Goal: Task Accomplishment & Management: Manage account settings

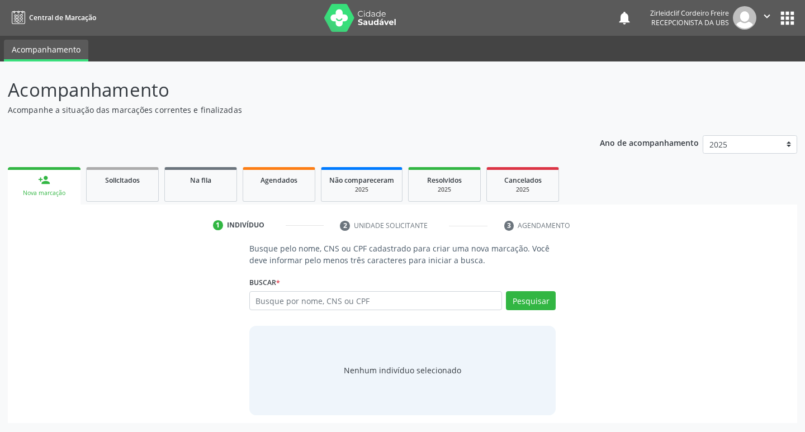
click at [287, 301] on input "text" at bounding box center [375, 300] width 253 height 19
click at [283, 192] on link "Agendados" at bounding box center [279, 184] width 73 height 35
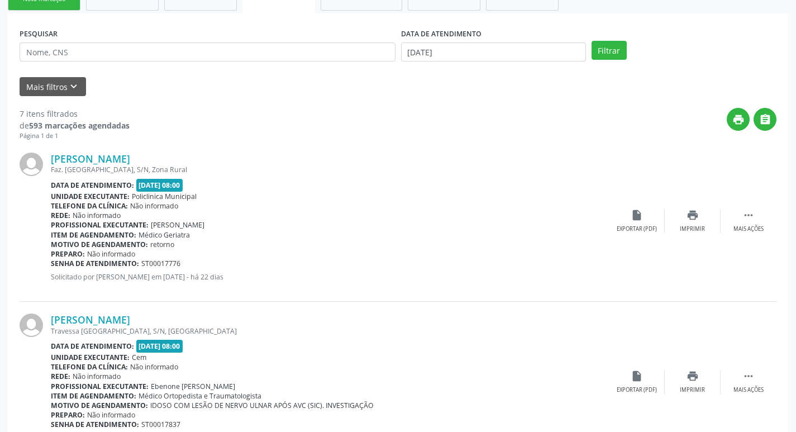
scroll to position [168, 0]
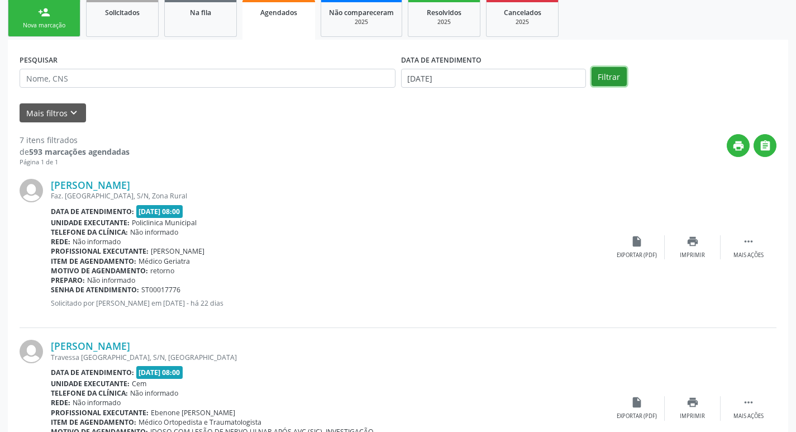
click at [619, 77] on button "Filtrar" at bounding box center [609, 76] width 35 height 19
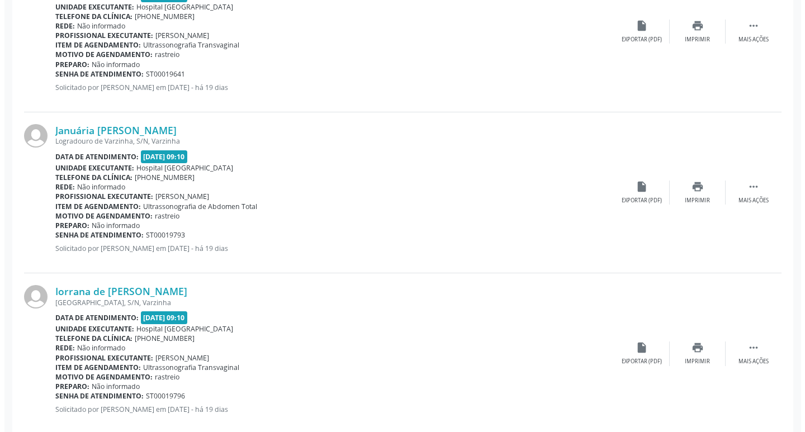
scroll to position [894, 0]
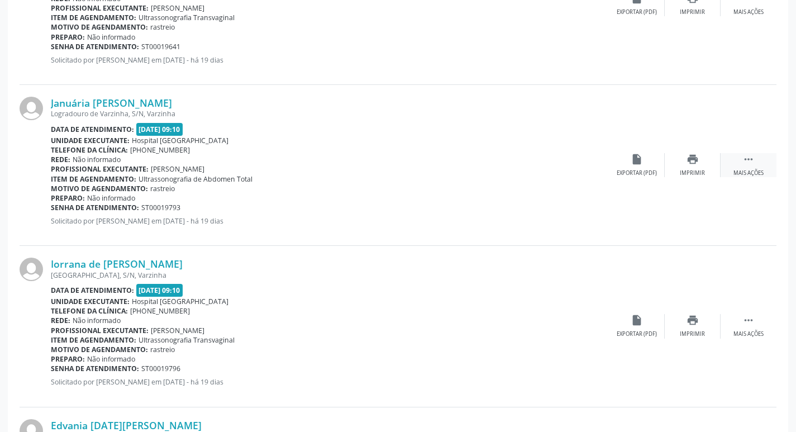
click at [754, 163] on icon "" at bounding box center [749, 159] width 12 height 12
click at [640, 162] on icon "cancel" at bounding box center [637, 159] width 12 height 12
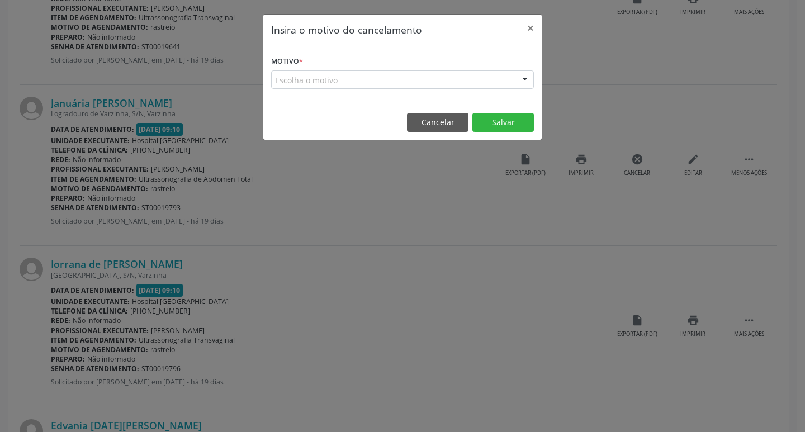
click at [310, 79] on div "Escolha o motivo" at bounding box center [402, 79] width 263 height 19
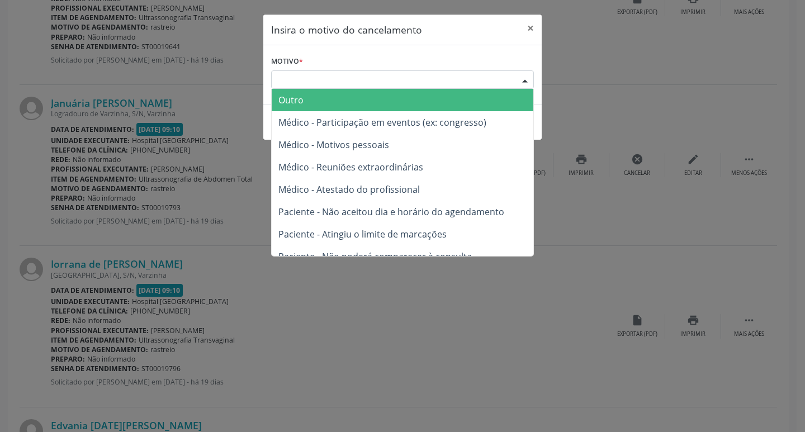
click at [310, 96] on span "Outro" at bounding box center [403, 100] width 262 height 22
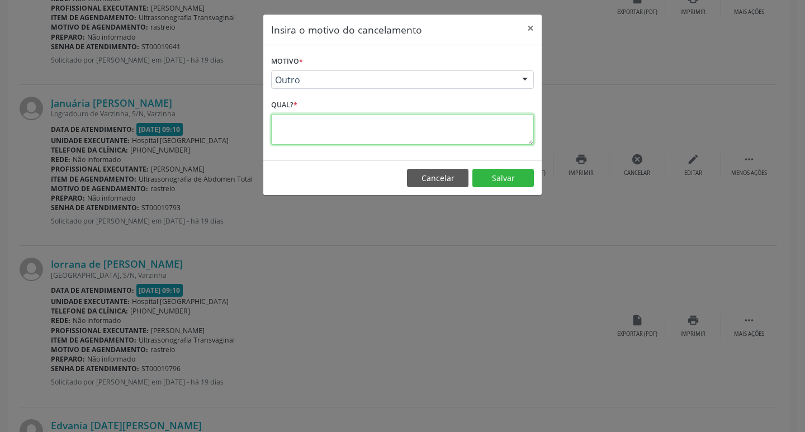
click at [339, 132] on textarea at bounding box center [402, 129] width 263 height 31
click at [354, 124] on textarea "paciente não podera comparecer" at bounding box center [402, 129] width 263 height 31
type textarea "paciente não poderá comparecer"
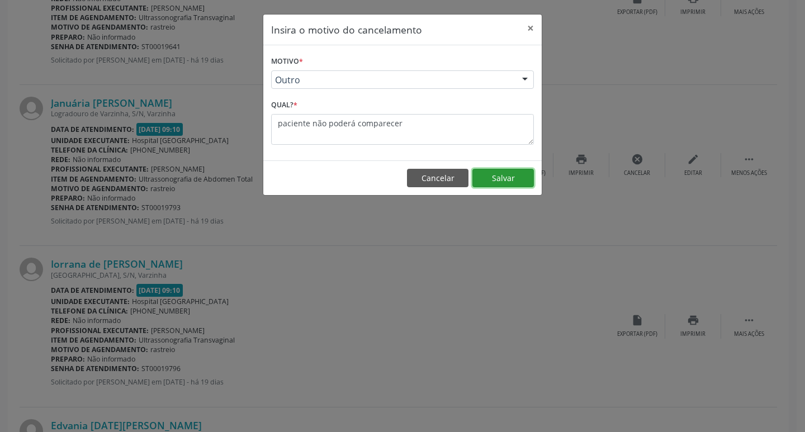
click at [504, 177] on button "Salvar" at bounding box center [502, 178] width 61 height 19
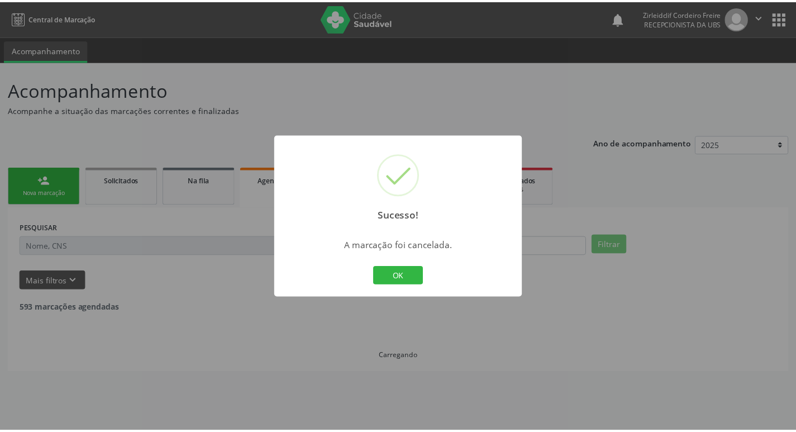
scroll to position [0, 0]
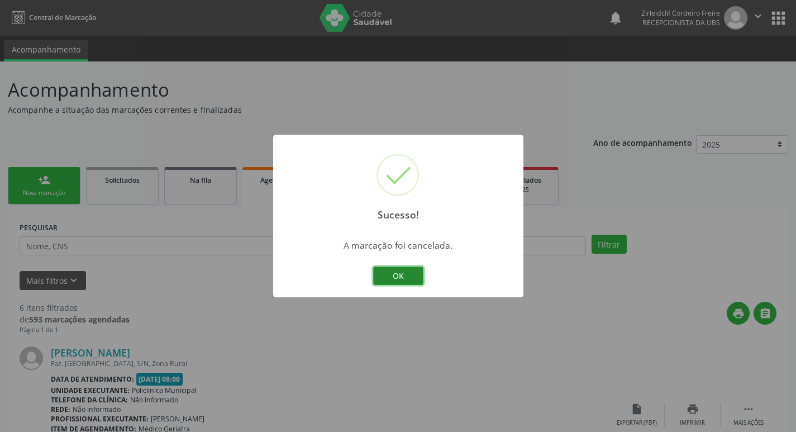
click at [407, 274] on button "OK" at bounding box center [398, 276] width 50 height 19
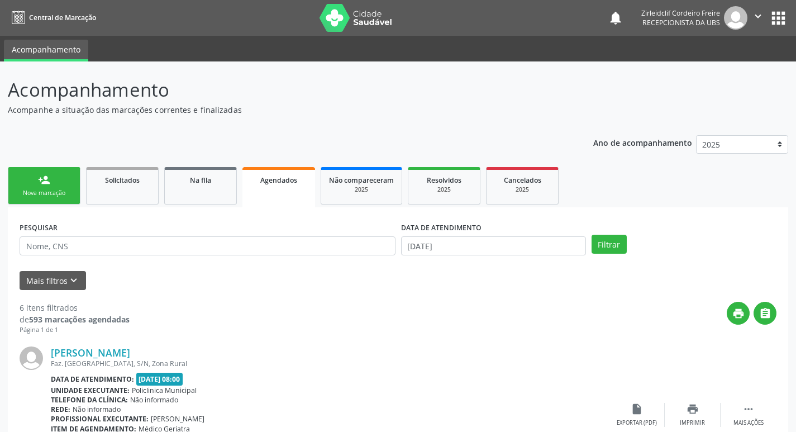
click at [58, 189] on div "Nova marcação" at bounding box center [44, 193] width 56 height 8
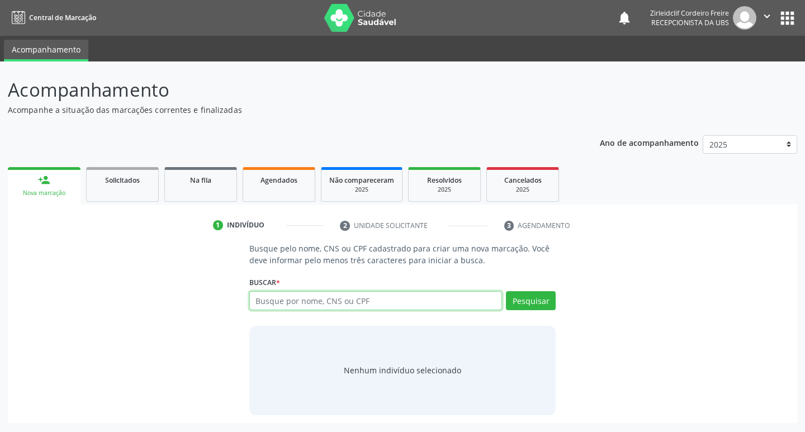
click at [320, 306] on input "text" at bounding box center [375, 300] width 253 height 19
type input "maria de lourdes pereira lima"
click at [517, 304] on button "Pesquisar" at bounding box center [531, 300] width 50 height 19
type input "maria de lourdes pereira lima"
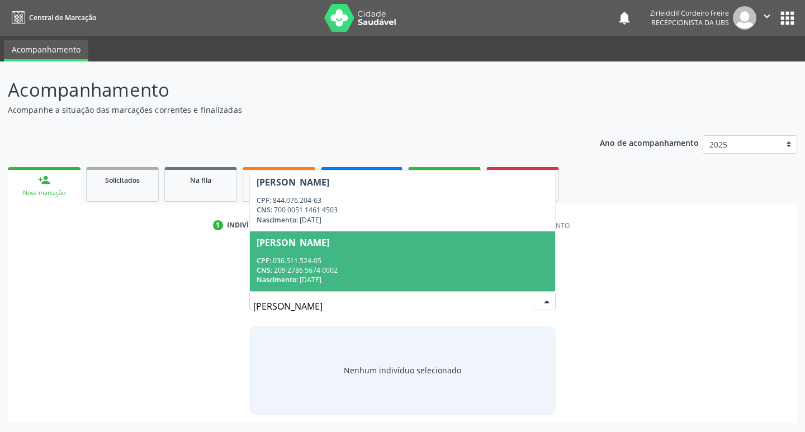
click at [378, 274] on div "CNS: 209 2786 5674 0002" at bounding box center [403, 270] width 292 height 10
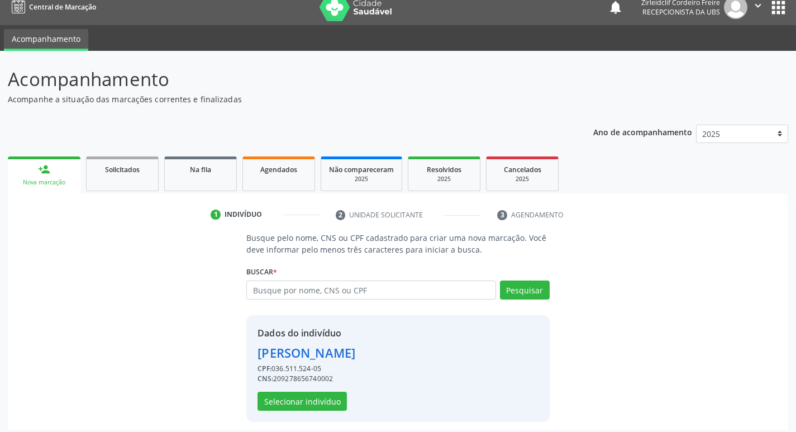
scroll to position [16, 0]
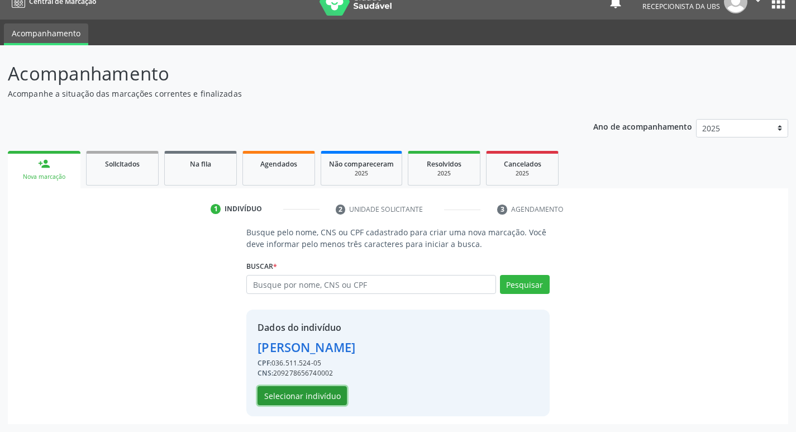
click at [318, 397] on button "Selecionar indivíduo" at bounding box center [302, 395] width 89 height 19
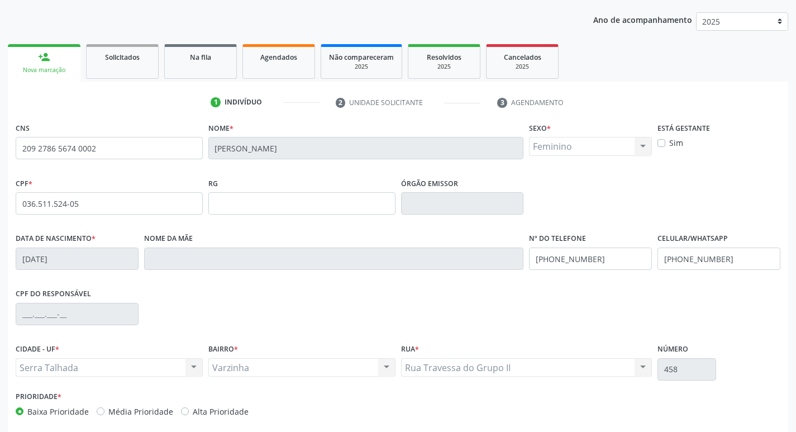
scroll to position [128, 0]
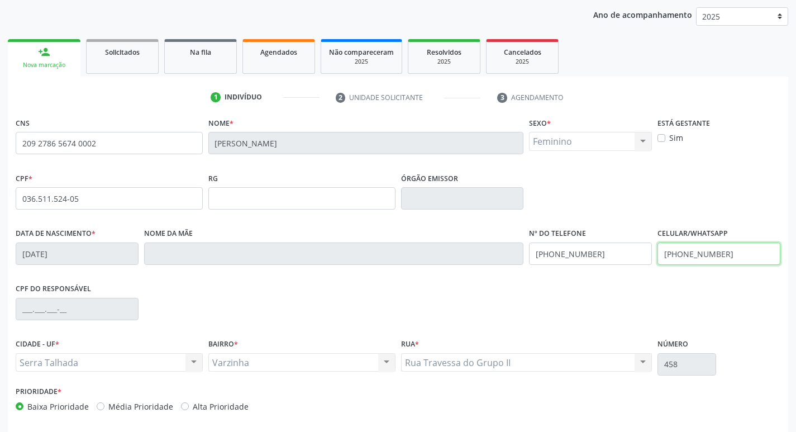
click at [735, 255] on input "(87) 99999-9999" at bounding box center [719, 254] width 123 height 22
type input "(87)"
click at [602, 258] on input "(87) 99999-9999" at bounding box center [590, 254] width 123 height 22
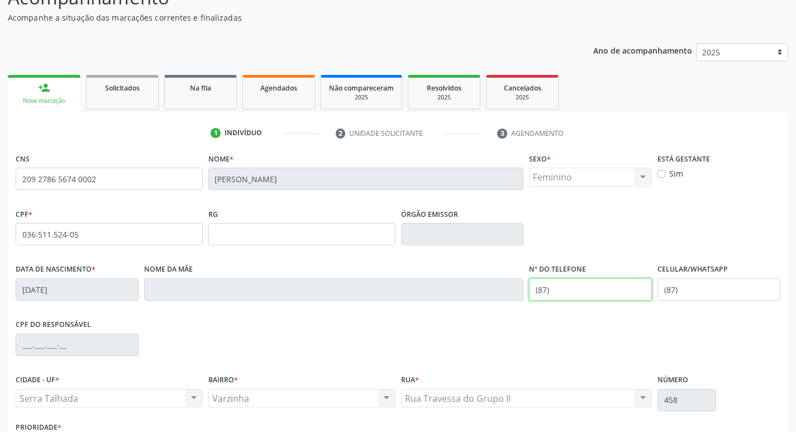
scroll to position [72, 0]
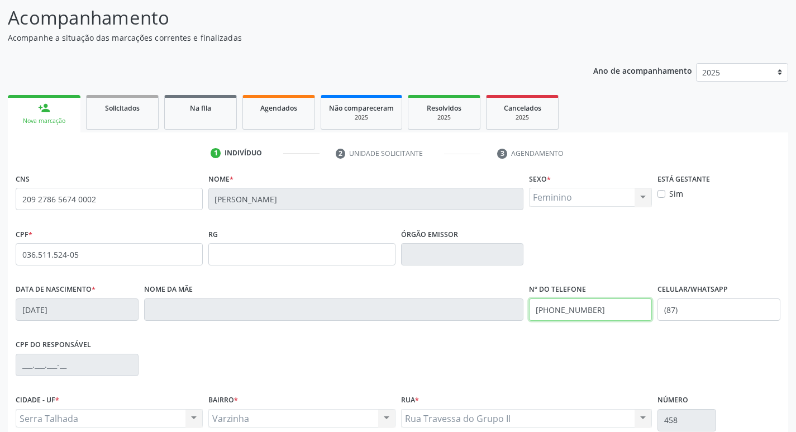
type input "(87) 98134-9744"
click at [701, 312] on input "(87)" at bounding box center [719, 309] width 123 height 22
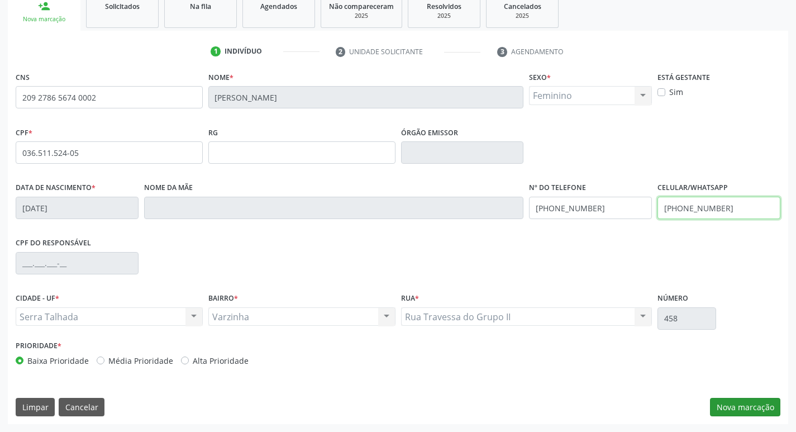
type input "(87) 98134-9744"
click at [762, 407] on button "Nova marcação" at bounding box center [745, 407] width 70 height 19
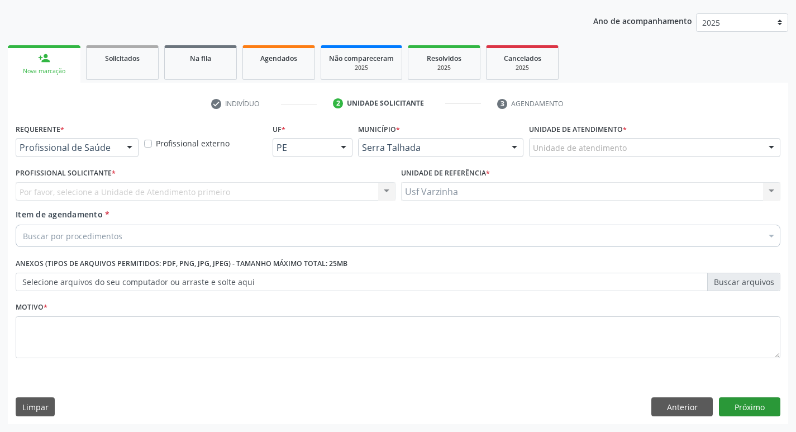
scroll to position [122, 0]
click at [127, 147] on div at bounding box center [129, 148] width 17 height 19
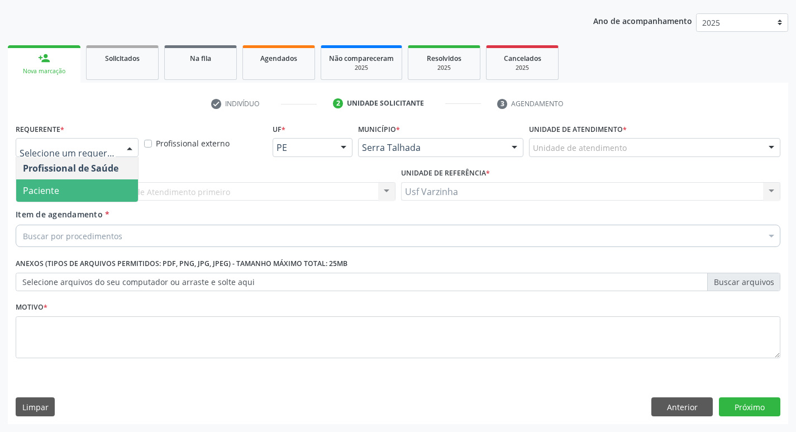
click at [101, 182] on span "Paciente" at bounding box center [77, 190] width 122 height 22
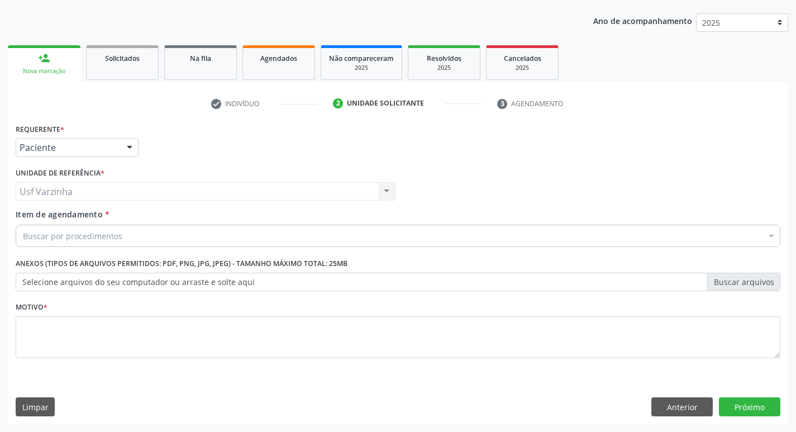
click at [46, 245] on div "Buscar por procedimentos" at bounding box center [398, 236] width 765 height 22
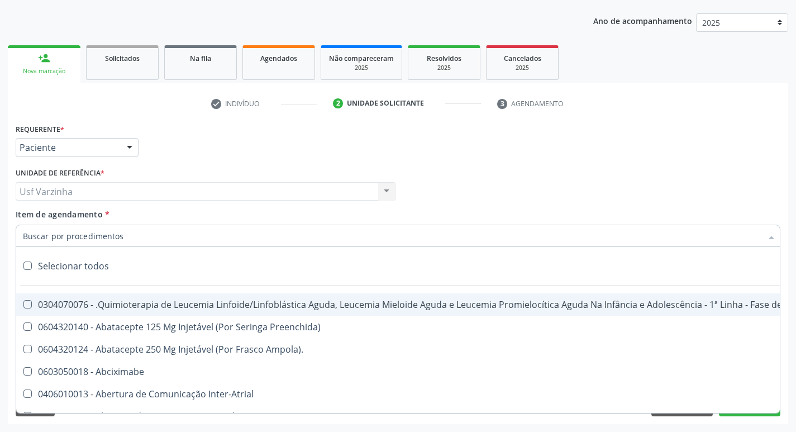
click at [45, 239] on input "Item de agendamento *" at bounding box center [392, 236] width 739 height 22
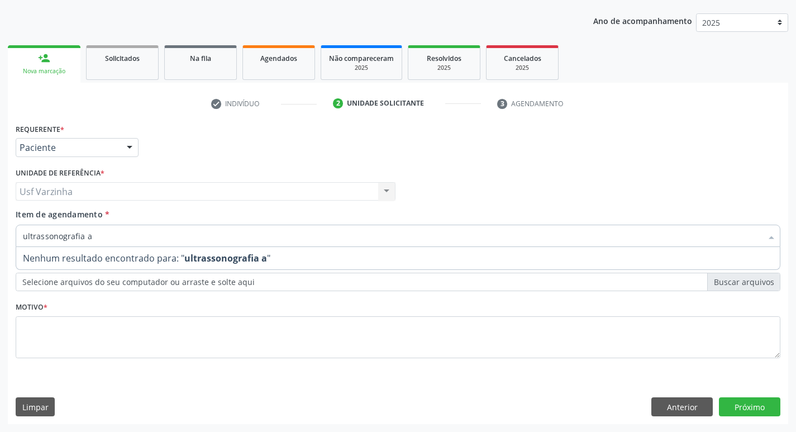
type input "ultrassonografia"
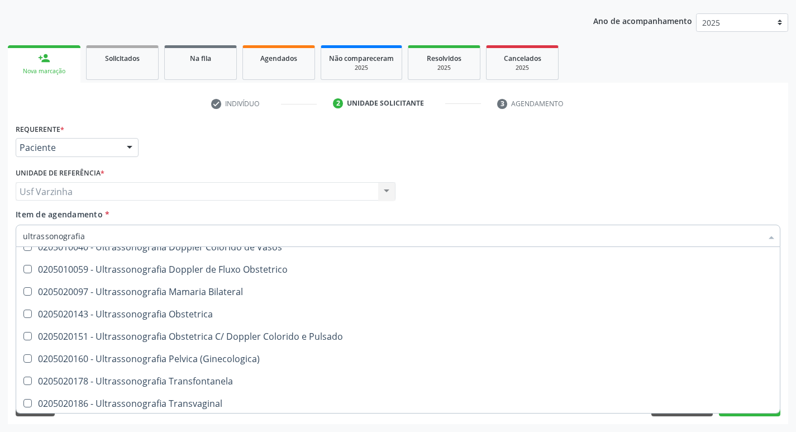
scroll to position [112, 0]
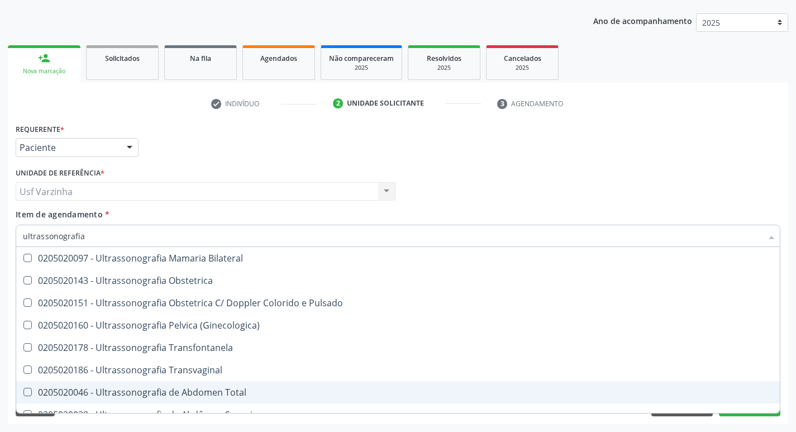
click at [241, 390] on div "0205020046 - Ultrassonografia de Abdomen Total" at bounding box center [398, 392] width 751 height 9
checkbox Total "true"
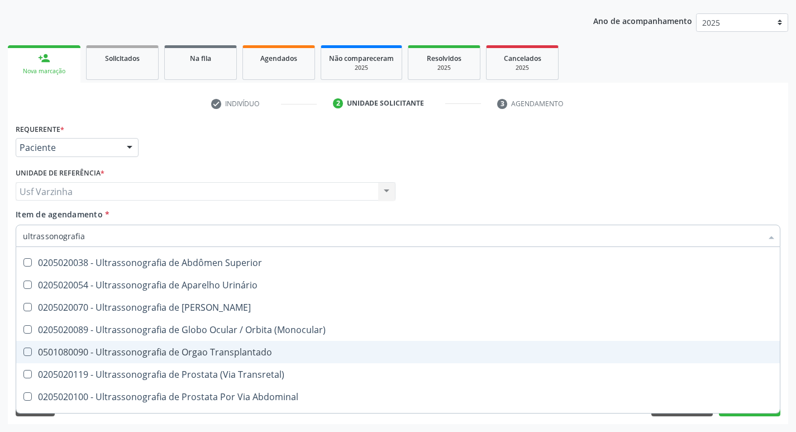
scroll to position [303, 0]
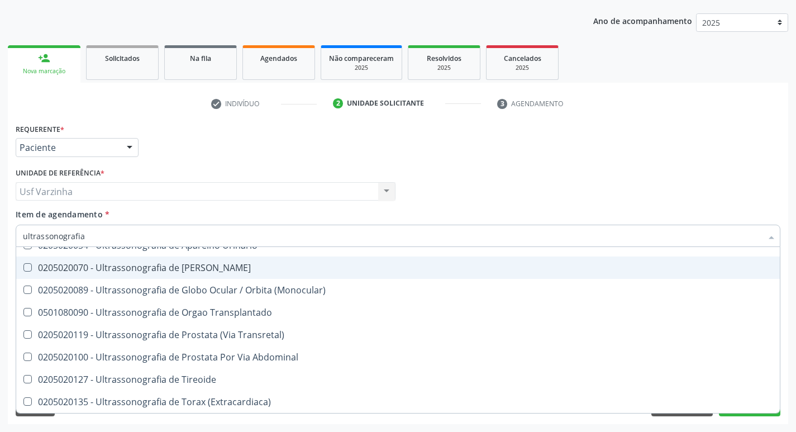
click at [134, 146] on div at bounding box center [129, 148] width 17 height 19
checkbox Ultrassonografia "true"
checkbox Total "false"
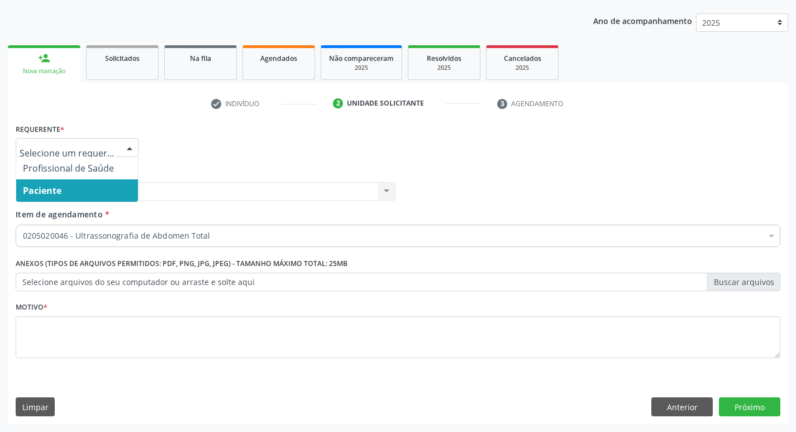
scroll to position [0, 0]
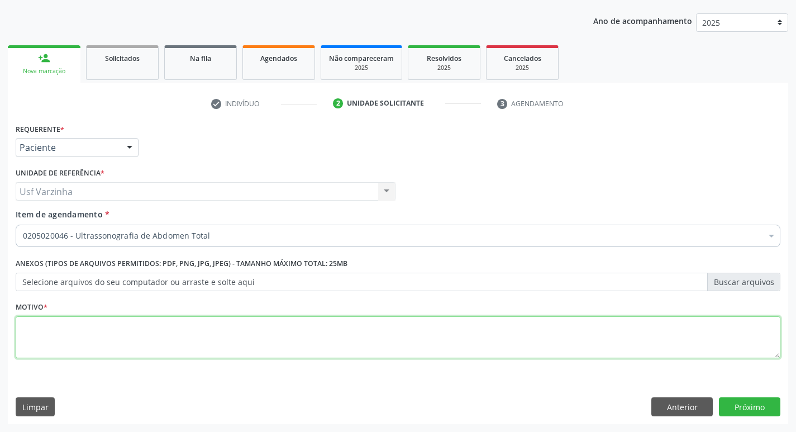
click at [27, 339] on textarea at bounding box center [398, 337] width 765 height 42
type textarea "cirrose hepática"
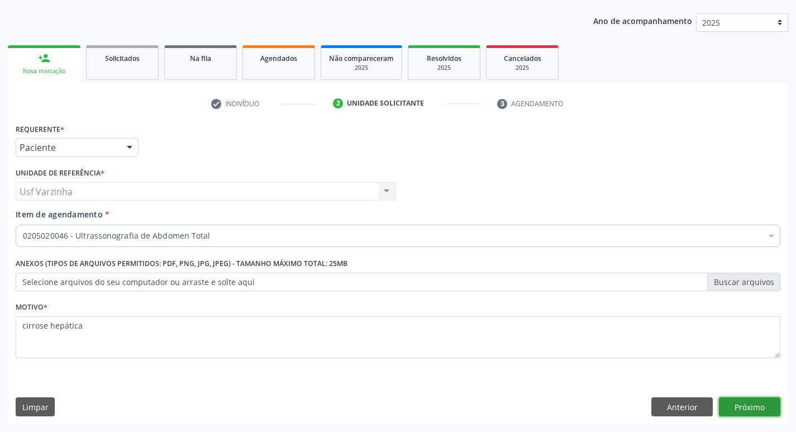
click at [738, 414] on button "Próximo" at bounding box center [749, 406] width 61 height 19
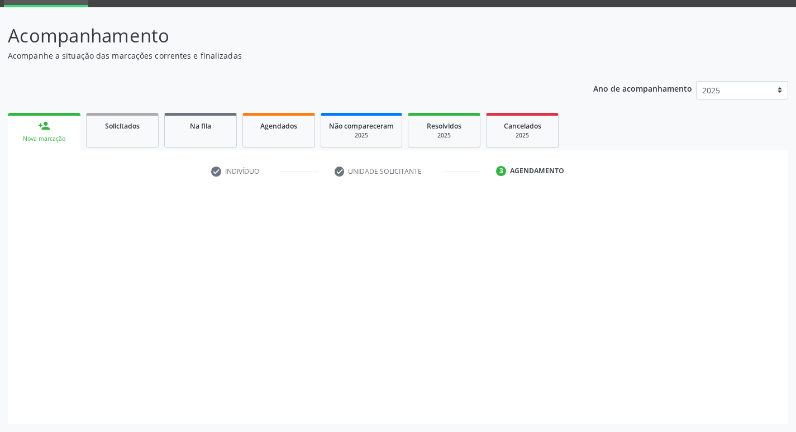
scroll to position [54, 0]
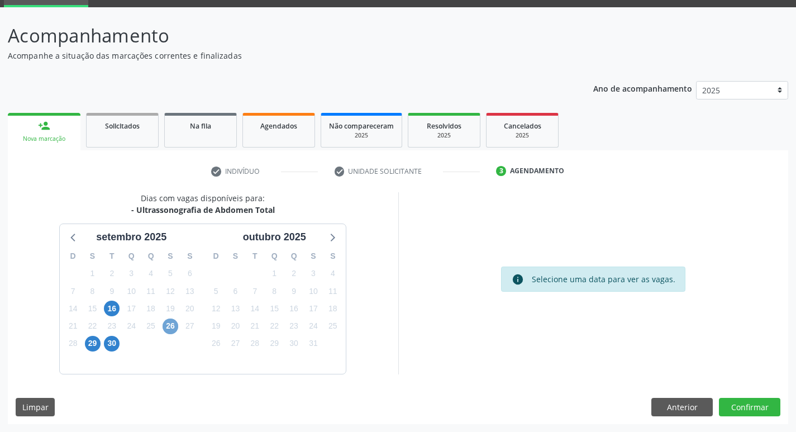
click at [172, 324] on span "26" at bounding box center [171, 327] width 16 height 16
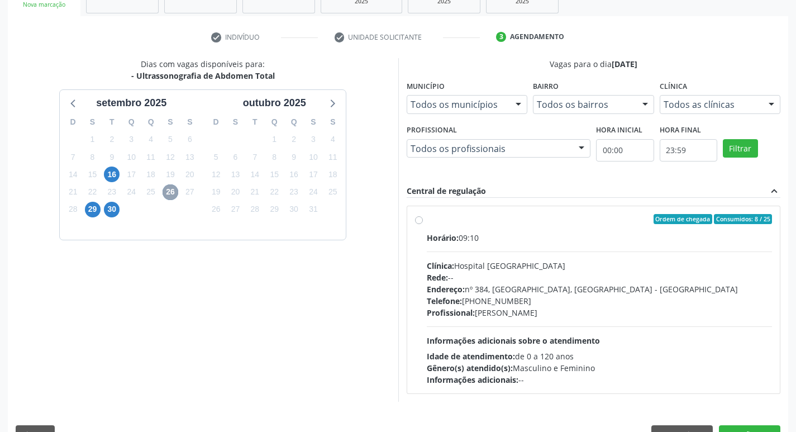
scroll to position [216, 0]
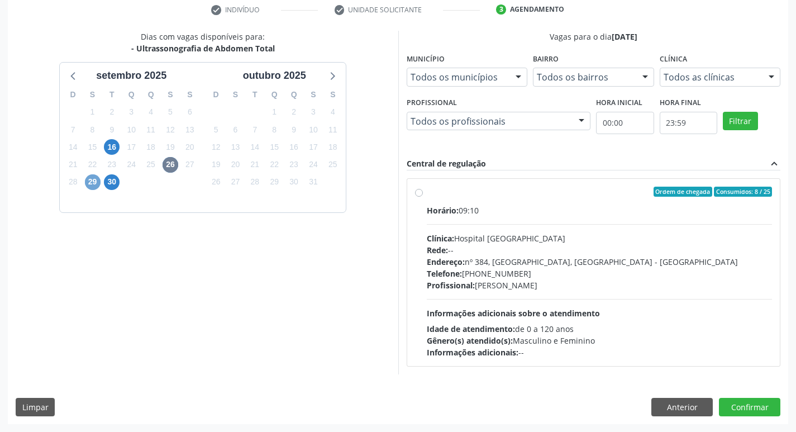
click at [93, 181] on span "29" at bounding box center [93, 182] width 16 height 16
click at [174, 168] on span "26" at bounding box center [171, 165] width 16 height 16
click at [427, 192] on label "Ordem de chegada Consumidos: 8 / 25 Horário: 09:10 Clínica: Hospital Sao Franci…" at bounding box center [600, 273] width 346 height 172
click at [419, 192] on input "Ordem de chegada Consumidos: 8 / 25 Horário: 09:10 Clínica: Hospital Sao Franci…" at bounding box center [419, 192] width 8 height 10
radio input "true"
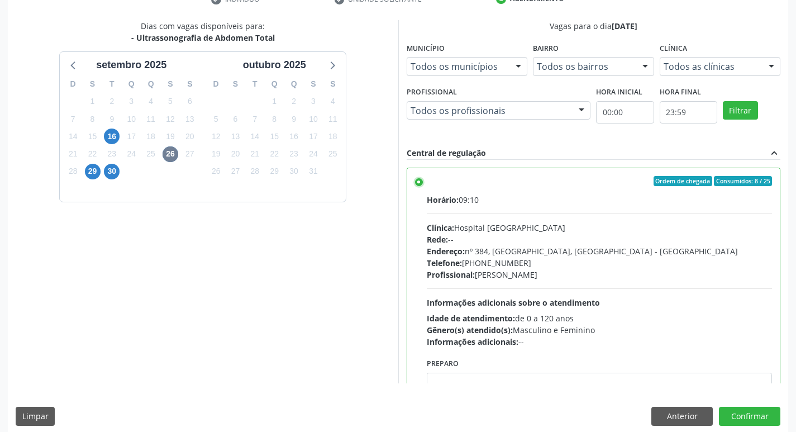
scroll to position [236, 0]
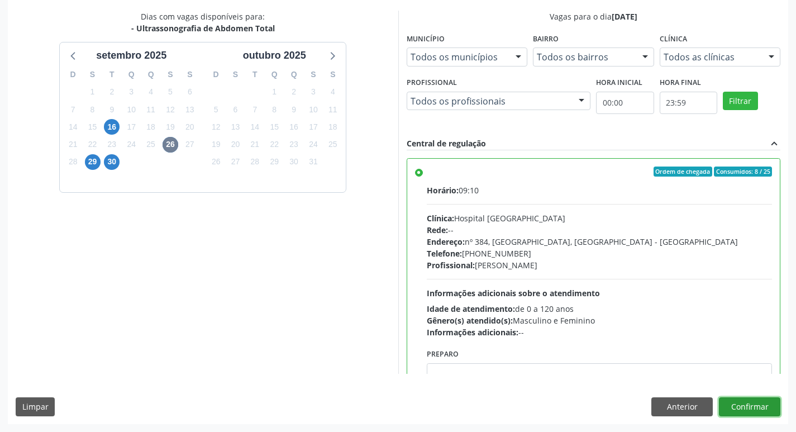
click at [752, 409] on button "Confirmar" at bounding box center [749, 406] width 61 height 19
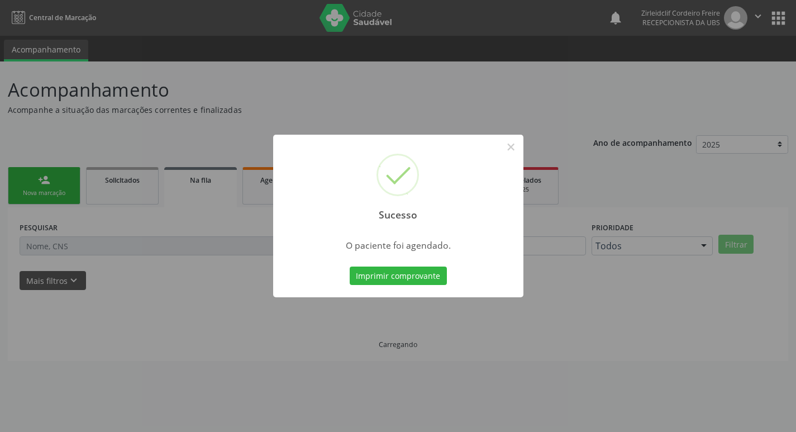
scroll to position [0, 0]
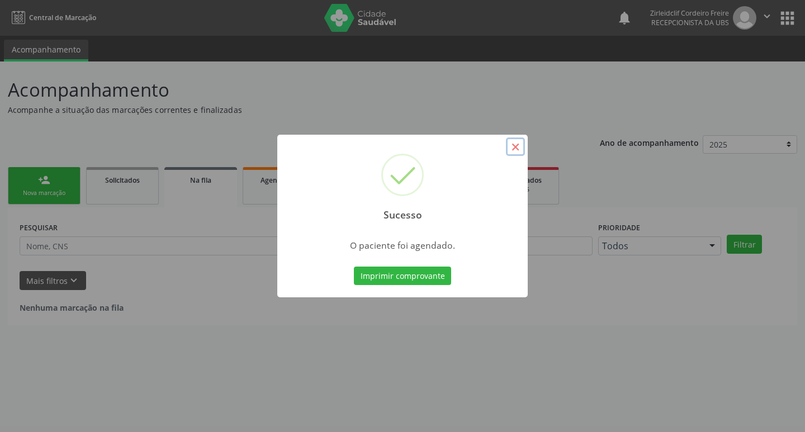
click at [515, 146] on button "×" at bounding box center [515, 146] width 19 height 19
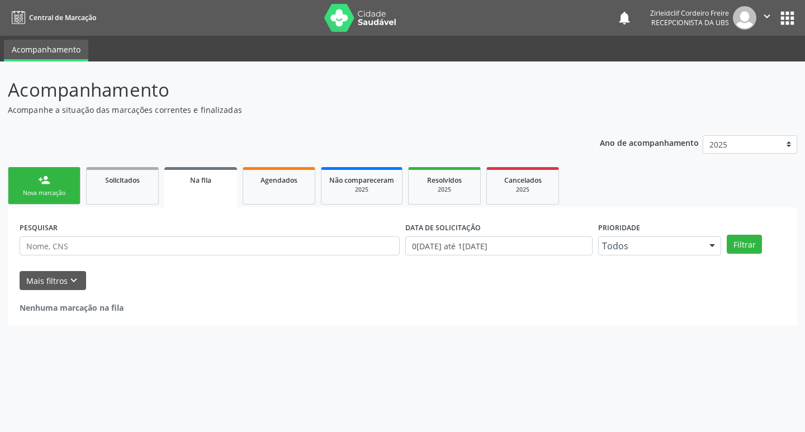
click at [63, 189] on div "Nova marcação" at bounding box center [44, 193] width 56 height 8
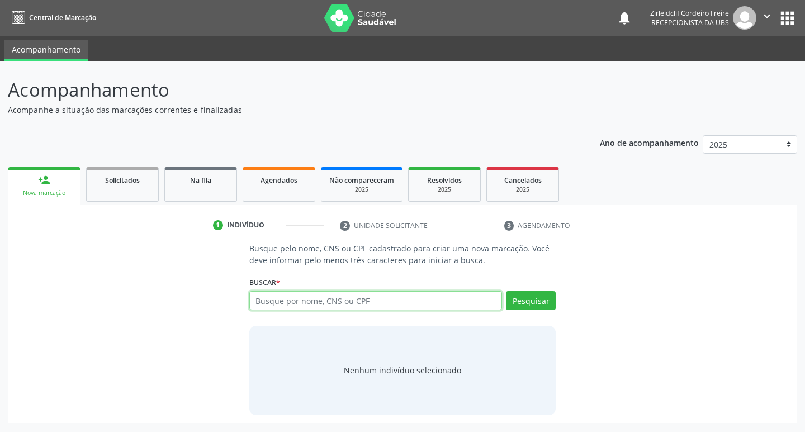
click at [258, 301] on input "text" at bounding box center [375, 300] width 253 height 19
type input "m"
type input "enoque serafim de lima"
click at [521, 306] on button "Pesquisar" at bounding box center [531, 300] width 50 height 19
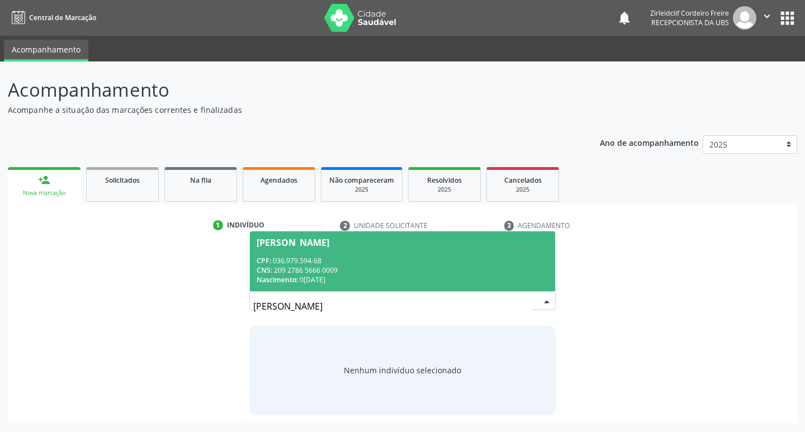
click at [397, 257] on div "CPF: 036.979.594-68" at bounding box center [403, 261] width 292 height 10
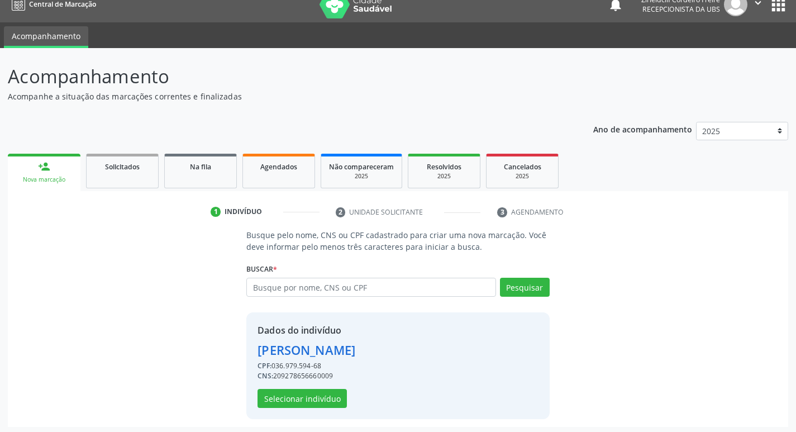
scroll to position [16, 0]
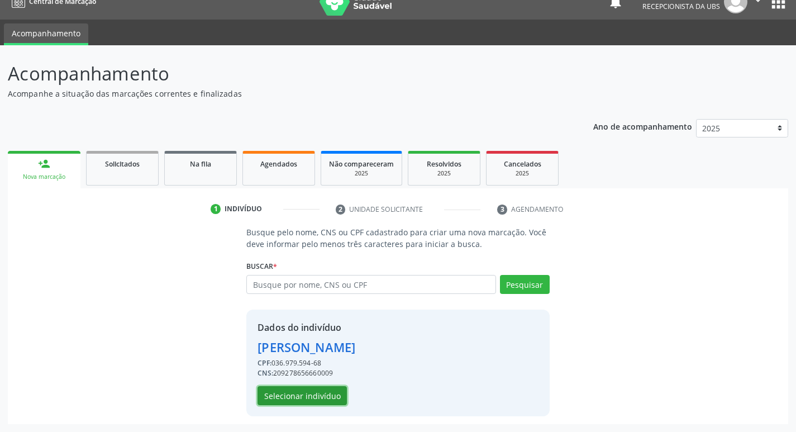
click at [301, 400] on button "Selecionar indivíduo" at bounding box center [302, 395] width 89 height 19
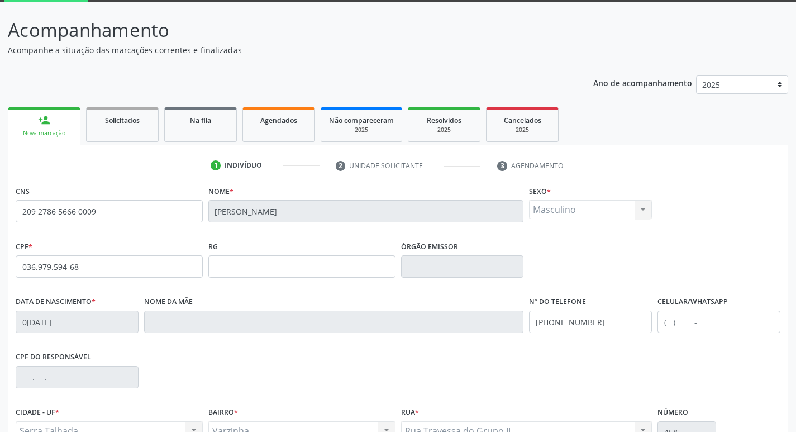
scroll to position [72, 0]
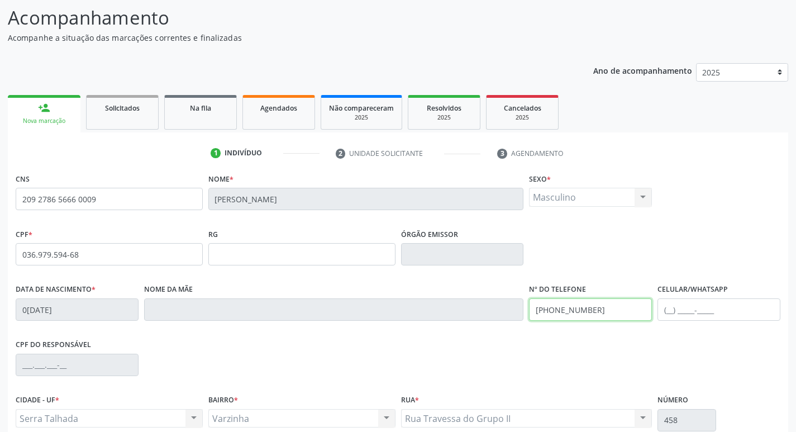
click at [601, 314] on input "(87) 99999-9999" at bounding box center [590, 309] width 123 height 22
type input "(87) 98134-9744"
click at [689, 312] on input "text" at bounding box center [719, 309] width 123 height 22
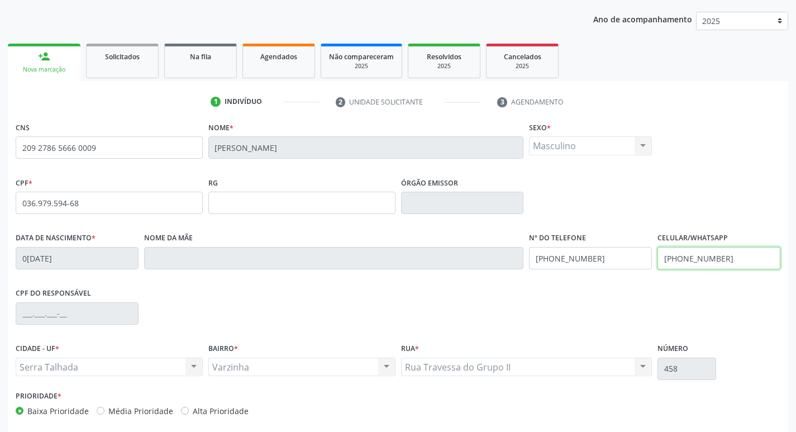
scroll to position [174, 0]
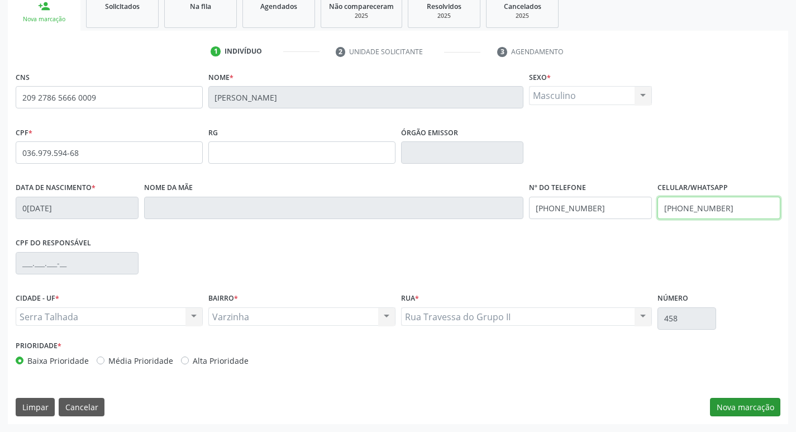
type input "(87) 98134-9744"
click at [747, 410] on button "Nova marcação" at bounding box center [745, 407] width 70 height 19
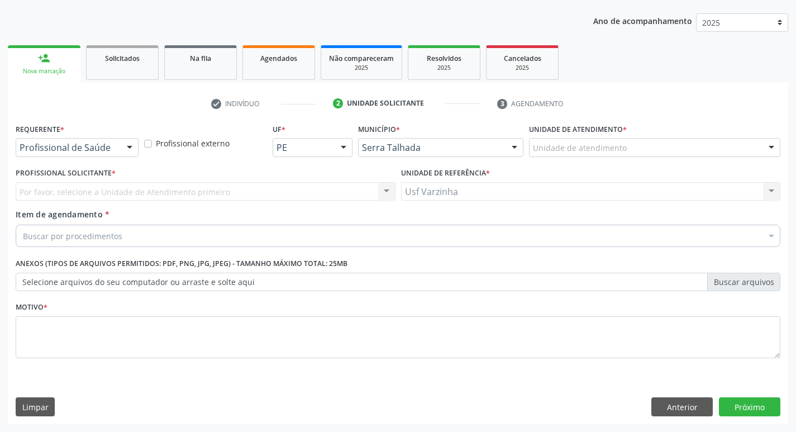
scroll to position [122, 0]
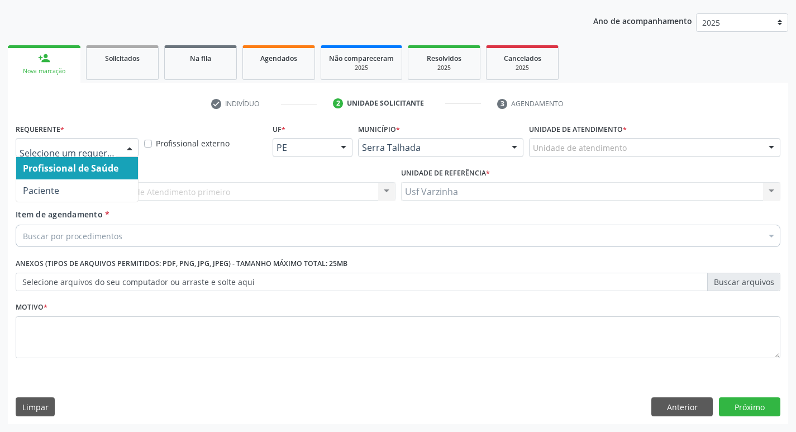
click at [130, 144] on div at bounding box center [129, 148] width 17 height 19
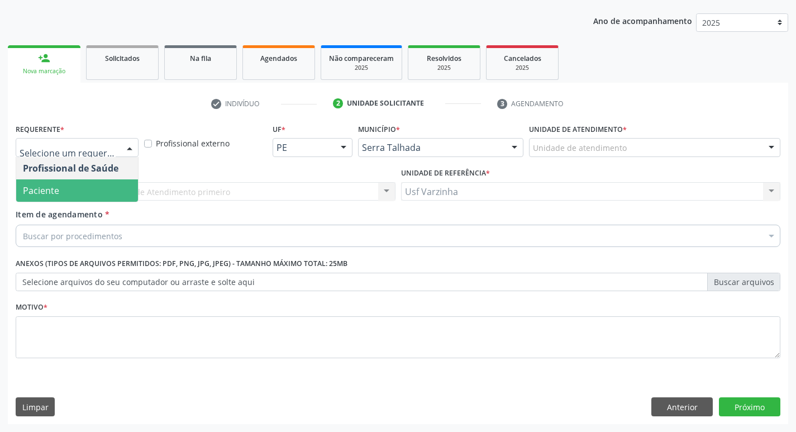
click at [89, 187] on span "Paciente" at bounding box center [77, 190] width 122 height 22
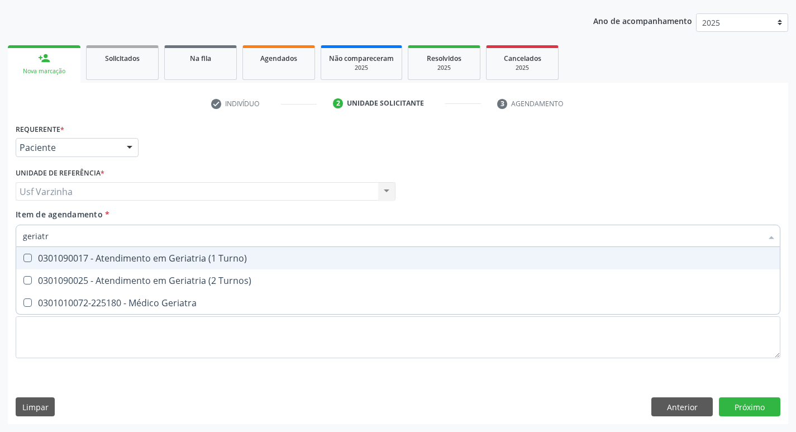
type input "geriatra"
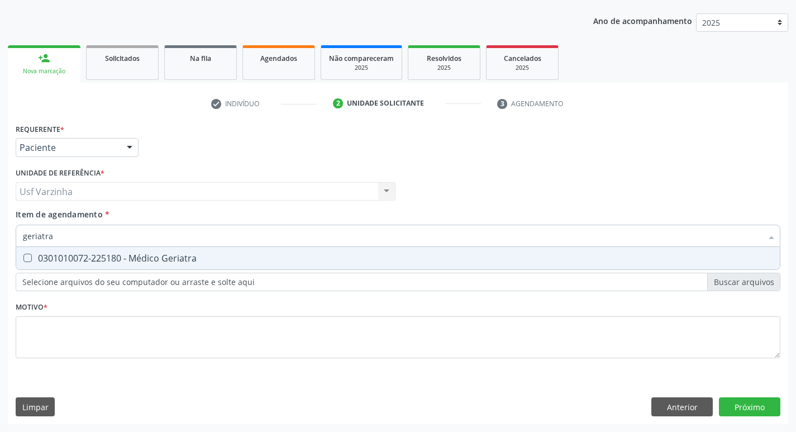
drag, startPoint x: 91, startPoint y: 261, endPoint x: 72, endPoint y: 268, distance: 19.8
click at [90, 262] on div "0301010072-225180 - Médico Geriatra" at bounding box center [398, 258] width 751 height 9
checkbox Geriatra "true"
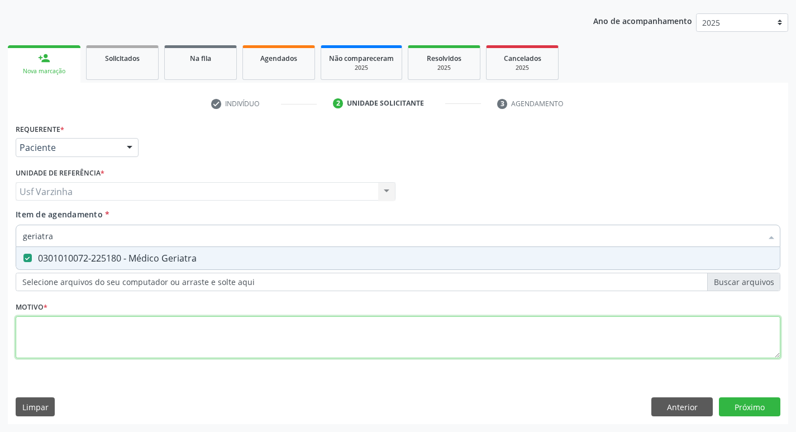
click at [61, 334] on div "Requerente * Paciente Profissional de Saúde Paciente Nenhum resultado encontrad…" at bounding box center [398, 247] width 765 height 253
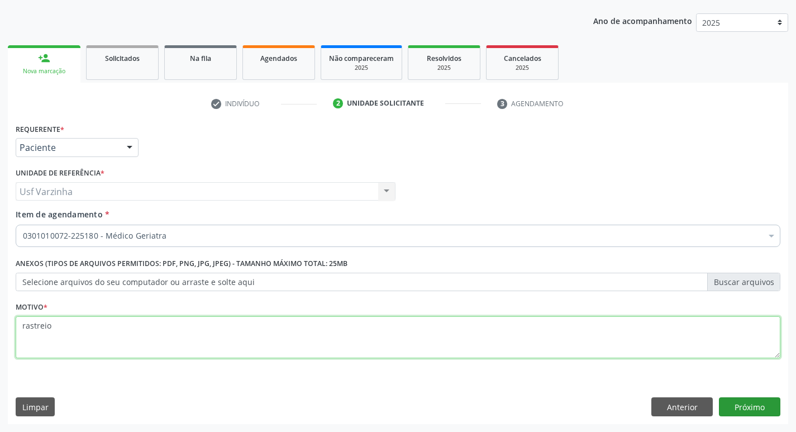
type textarea "rastreio"
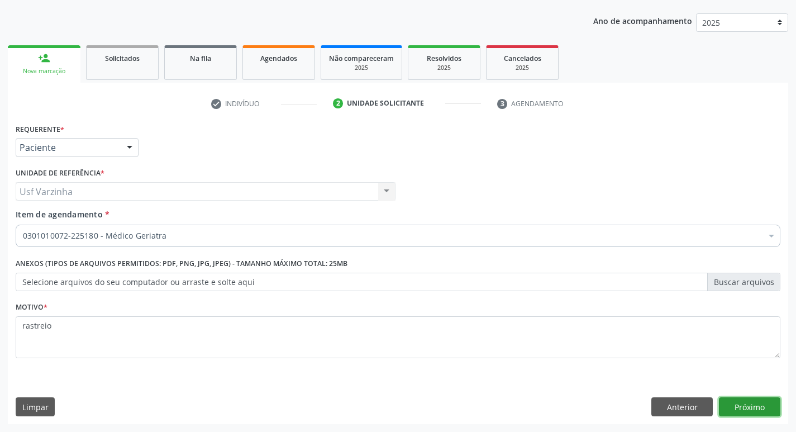
click at [758, 408] on button "Próximo" at bounding box center [749, 406] width 61 height 19
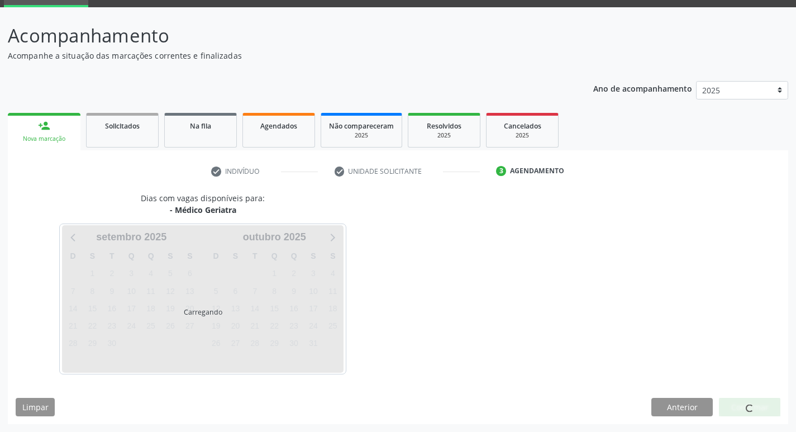
scroll to position [87, 0]
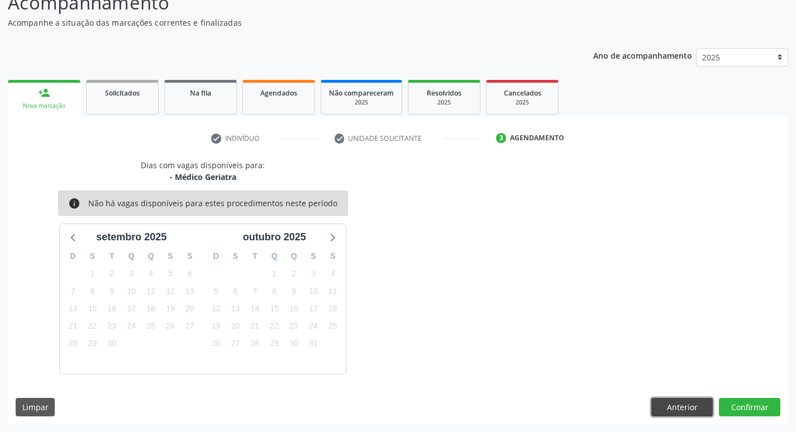
click at [696, 402] on button "Anterior" at bounding box center [682, 407] width 61 height 19
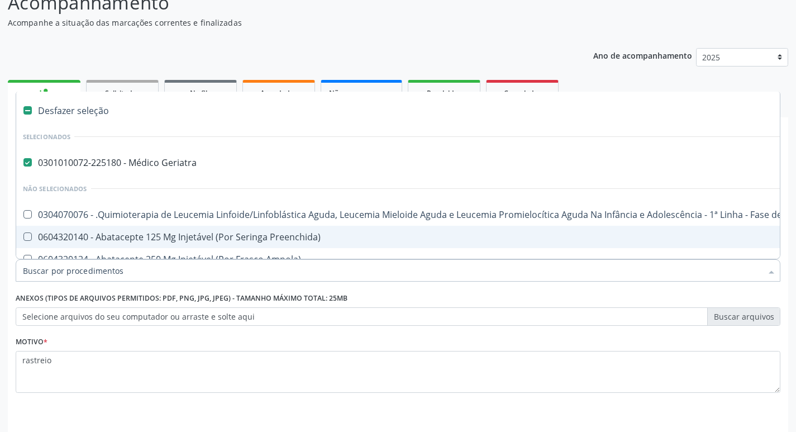
click at [30, 109] on label at bounding box center [27, 110] width 8 height 8
checkbox Geriatra "false"
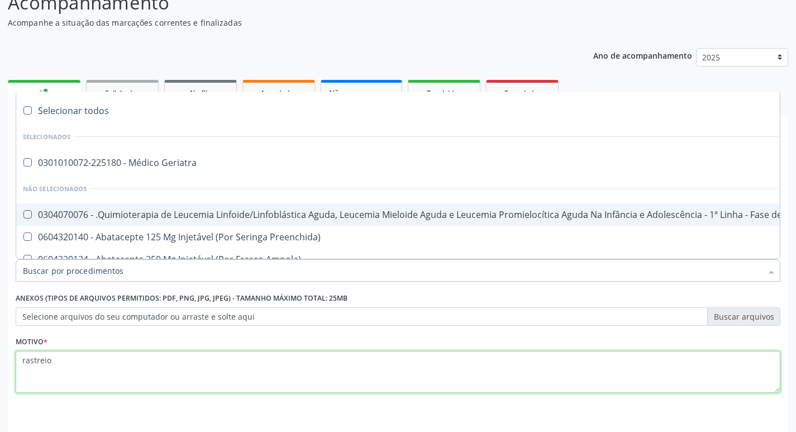
click at [72, 372] on textarea "rastreio" at bounding box center [398, 372] width 765 height 42
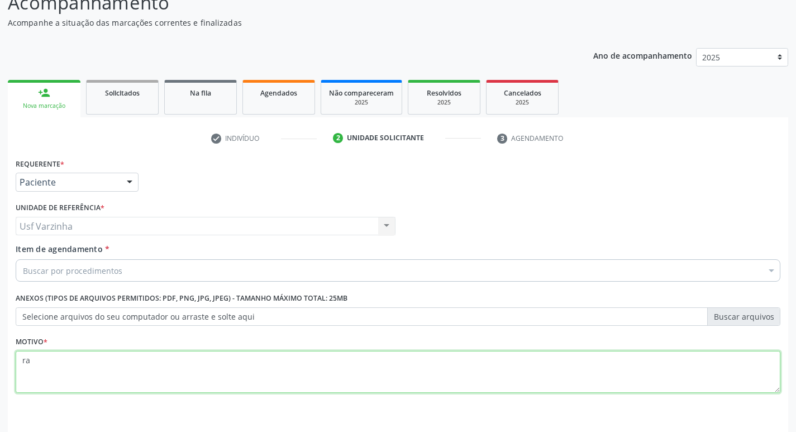
type textarea "r"
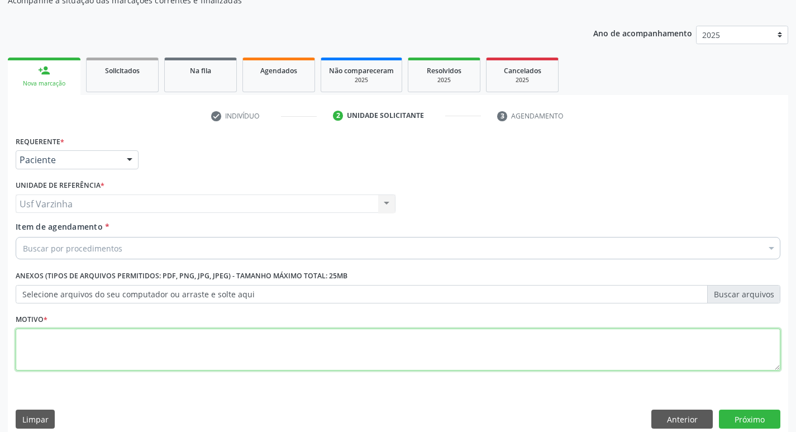
scroll to position [122, 0]
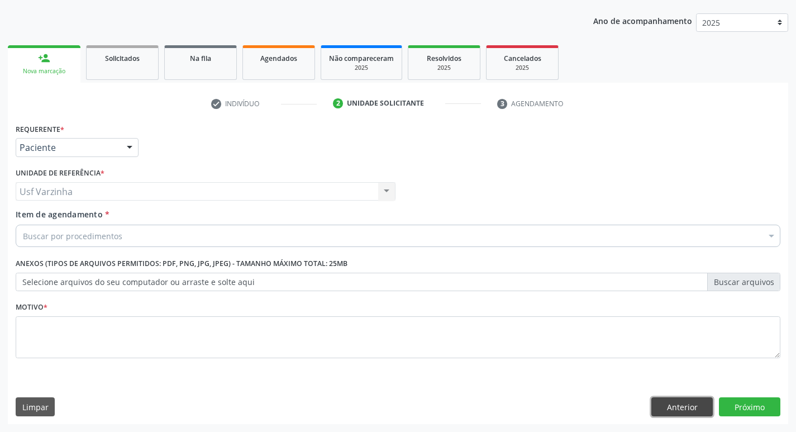
click at [689, 406] on button "Anterior" at bounding box center [682, 406] width 61 height 19
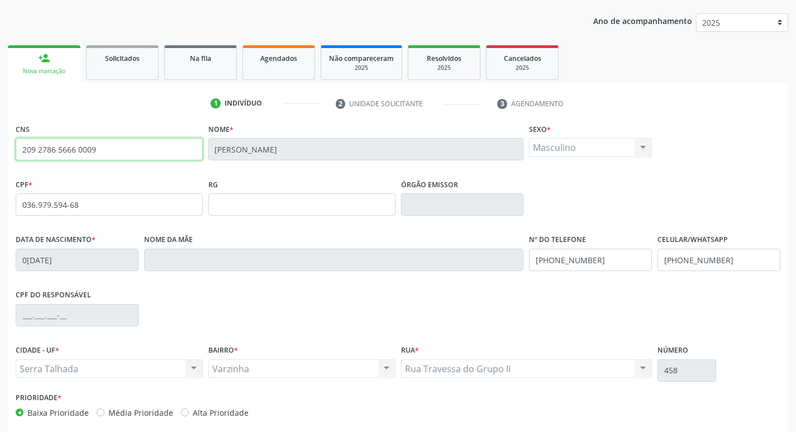
click at [124, 154] on input "209 2786 5666 0009" at bounding box center [109, 149] width 187 height 22
type input "2"
click at [60, 64] on link "person_add Nova marcação" at bounding box center [44, 63] width 73 height 37
click at [138, 64] on link "Solicitados" at bounding box center [122, 62] width 73 height 35
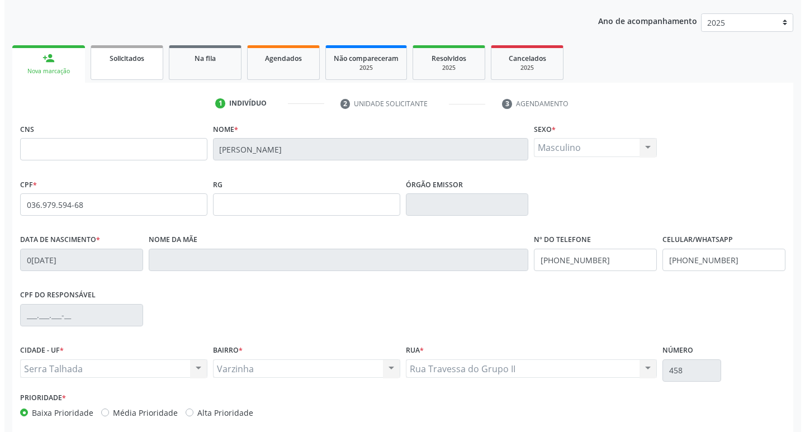
scroll to position [0, 0]
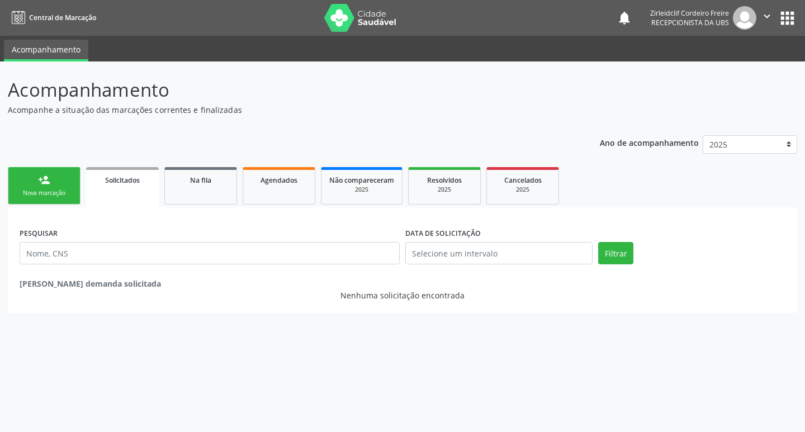
click at [60, 176] on link "person_add Nova marcação" at bounding box center [44, 185] width 73 height 37
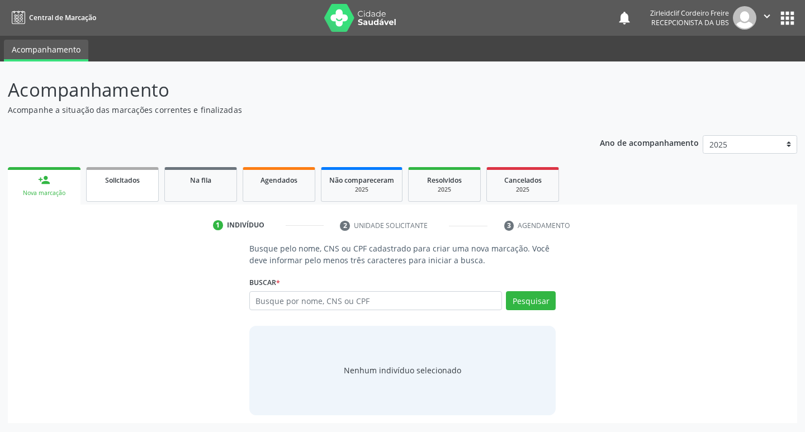
click at [124, 191] on link "Solicitados" at bounding box center [122, 184] width 73 height 35
drag, startPoint x: 296, startPoint y: 194, endPoint x: 302, endPoint y: 200, distance: 8.7
click at [296, 194] on link "Agendados" at bounding box center [279, 184] width 73 height 35
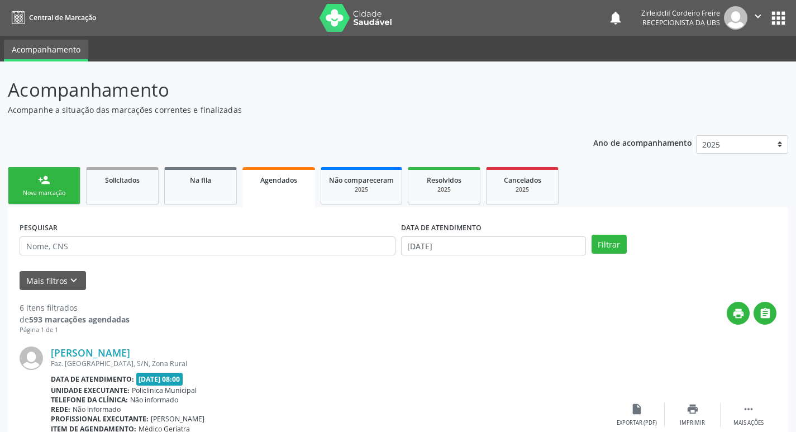
scroll to position [112, 0]
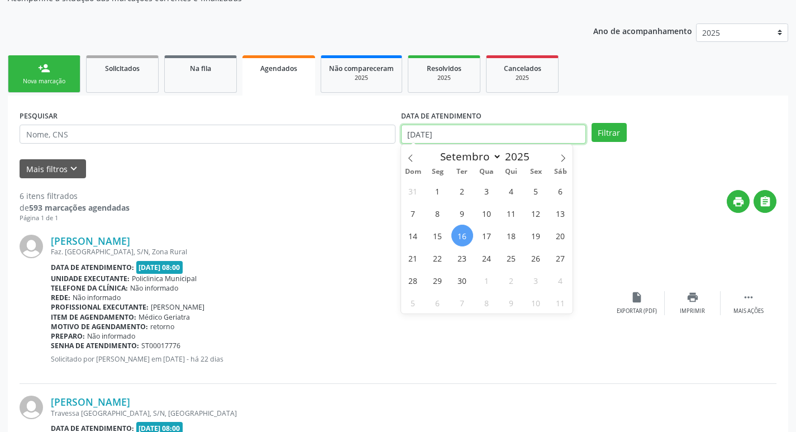
click at [468, 135] on input "[DATE]" at bounding box center [493, 134] width 185 height 19
click at [439, 259] on span "22" at bounding box center [438, 258] width 22 height 22
type input "22/09/2025"
click at [437, 260] on span "22" at bounding box center [438, 258] width 22 height 22
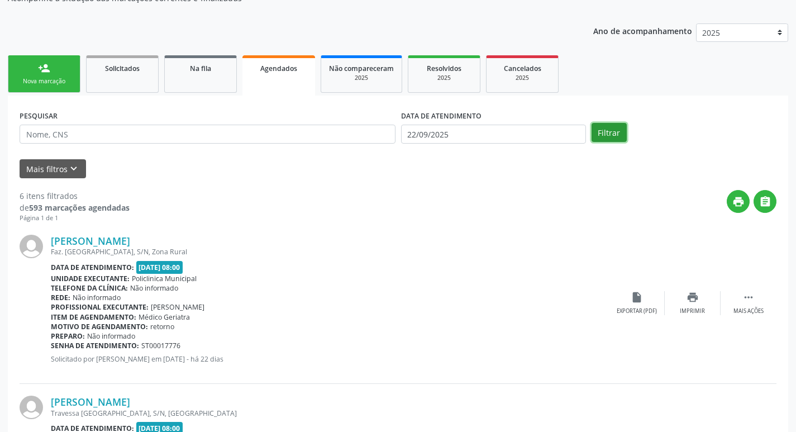
click at [610, 131] on button "Filtrar" at bounding box center [609, 132] width 35 height 19
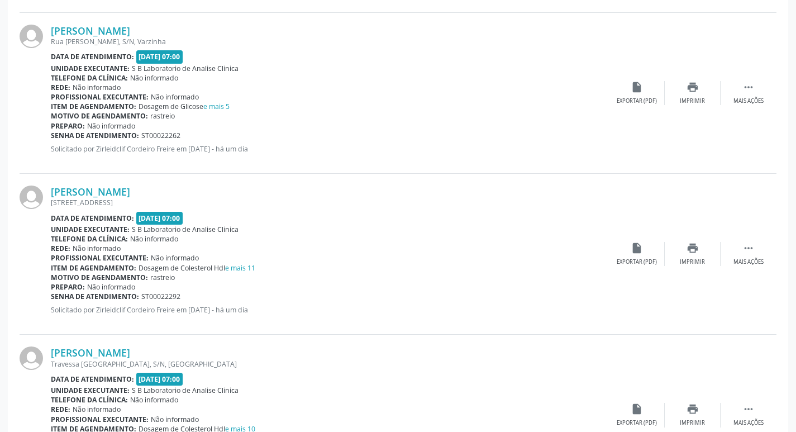
scroll to position [1453, 0]
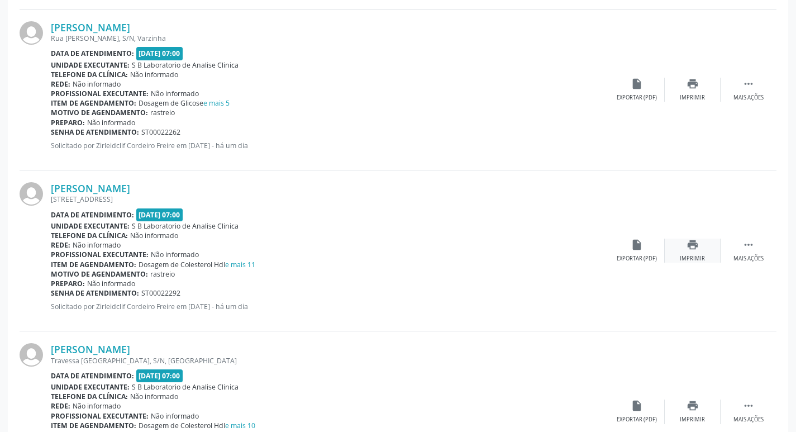
click at [692, 247] on icon "print" at bounding box center [693, 245] width 12 height 12
click at [749, 247] on icon "" at bounding box center [749, 245] width 12 height 12
click at [639, 246] on icon "cancel" at bounding box center [637, 245] width 12 height 12
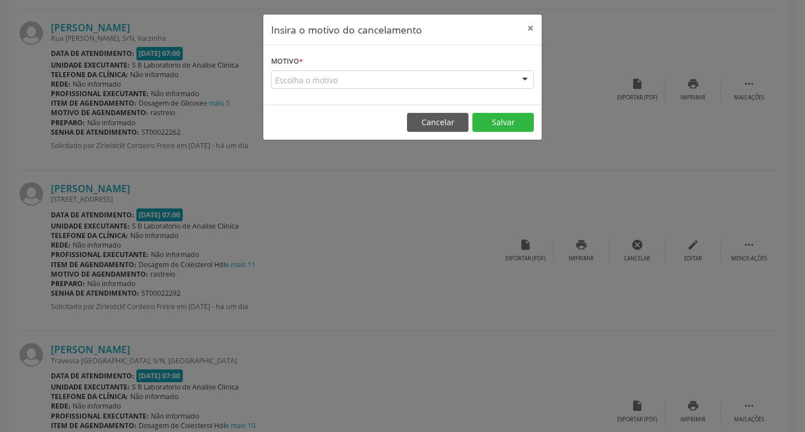
click at [304, 84] on div "Escolha o motivo" at bounding box center [402, 79] width 263 height 19
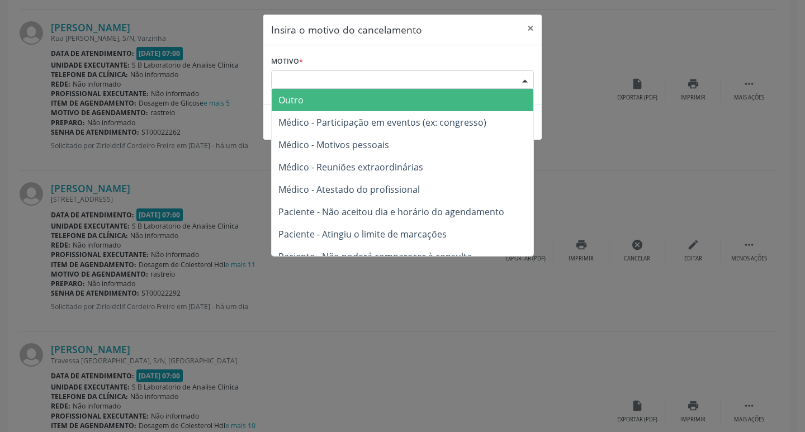
click at [305, 96] on span "Outro" at bounding box center [403, 100] width 262 height 22
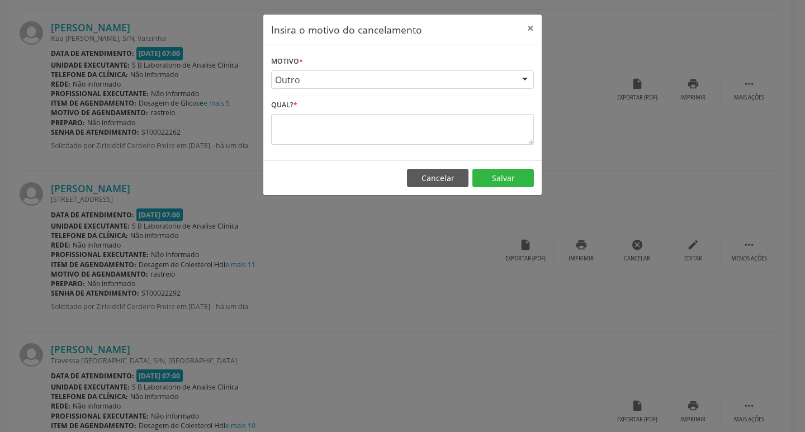
click at [306, 126] on textarea at bounding box center [402, 129] width 263 height 31
click at [284, 130] on textarea at bounding box center [402, 129] width 263 height 31
click at [493, 174] on button "Salvar" at bounding box center [502, 178] width 61 height 19
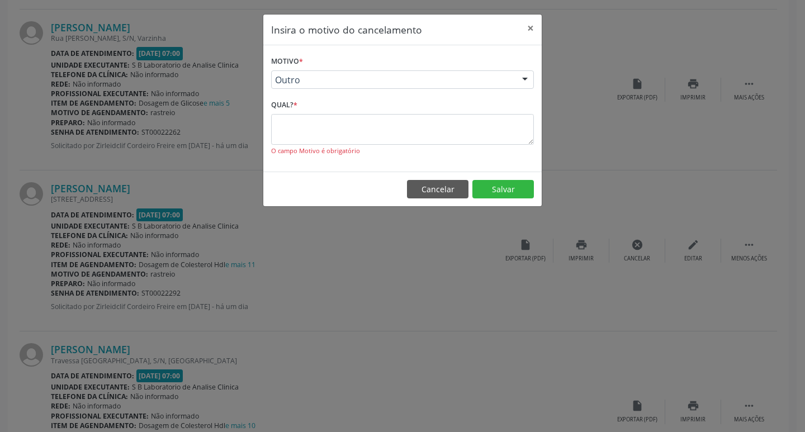
click at [276, 126] on textarea at bounding box center [402, 129] width 263 height 31
click at [428, 189] on button "Cancelar" at bounding box center [437, 189] width 61 height 19
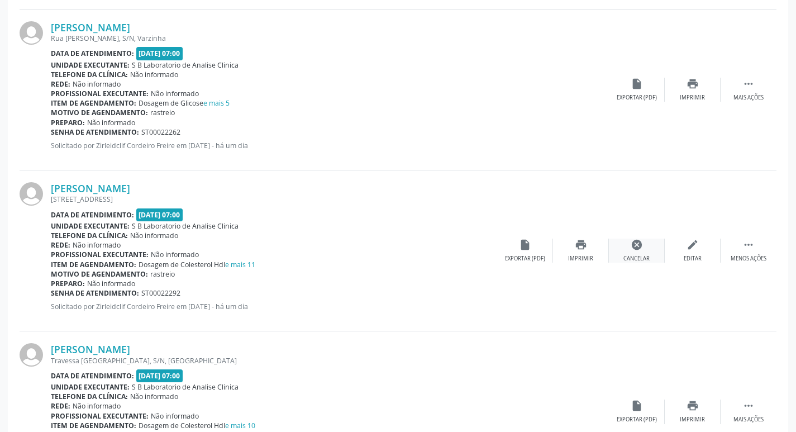
click at [635, 248] on icon "cancel" at bounding box center [637, 245] width 12 height 12
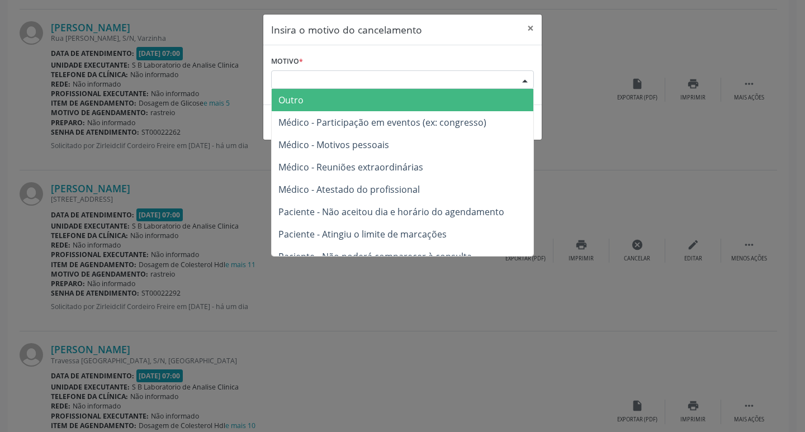
click at [306, 80] on div "Escolha o motivo" at bounding box center [402, 79] width 263 height 19
click at [310, 99] on span "Outro" at bounding box center [403, 100] width 262 height 22
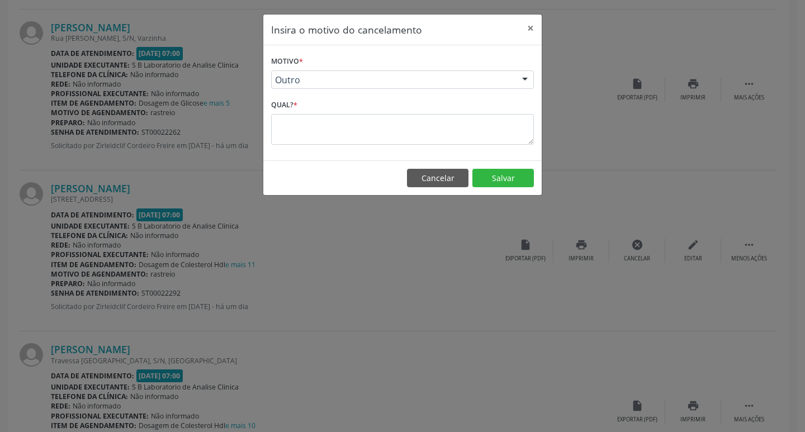
click at [286, 125] on textarea at bounding box center [402, 129] width 263 height 31
click at [528, 27] on button "×" at bounding box center [530, 28] width 22 height 27
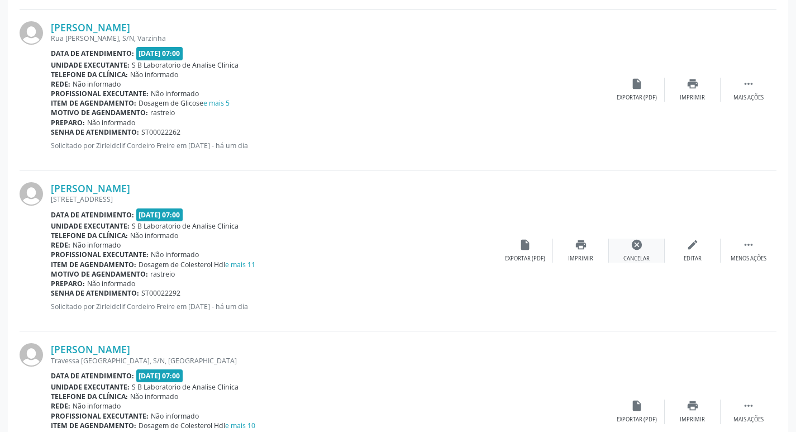
click at [632, 243] on icon "cancel" at bounding box center [637, 245] width 12 height 12
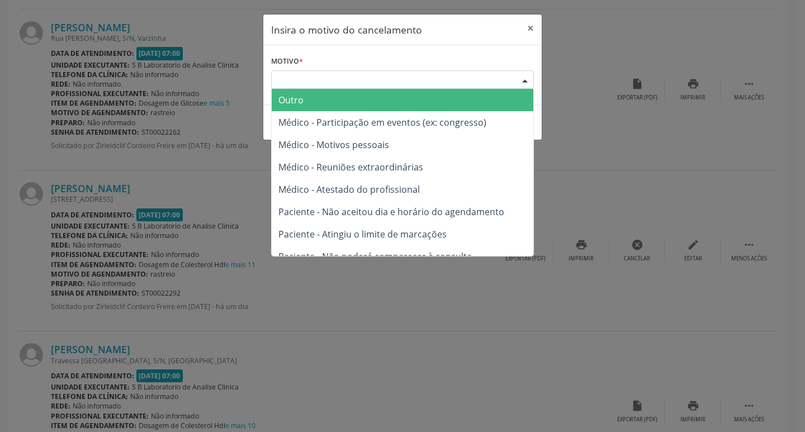
click at [282, 79] on div "Escolha o motivo" at bounding box center [402, 79] width 263 height 19
click at [305, 102] on span "Outro" at bounding box center [403, 100] width 262 height 22
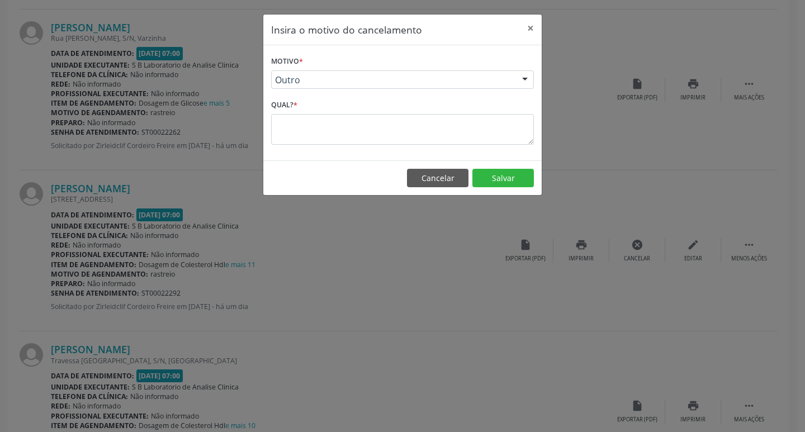
click at [290, 124] on textarea at bounding box center [402, 129] width 263 height 31
click at [418, 122] on textarea at bounding box center [402, 129] width 263 height 31
click at [330, 126] on textarea at bounding box center [402, 129] width 263 height 31
click at [530, 27] on button "×" at bounding box center [530, 28] width 22 height 27
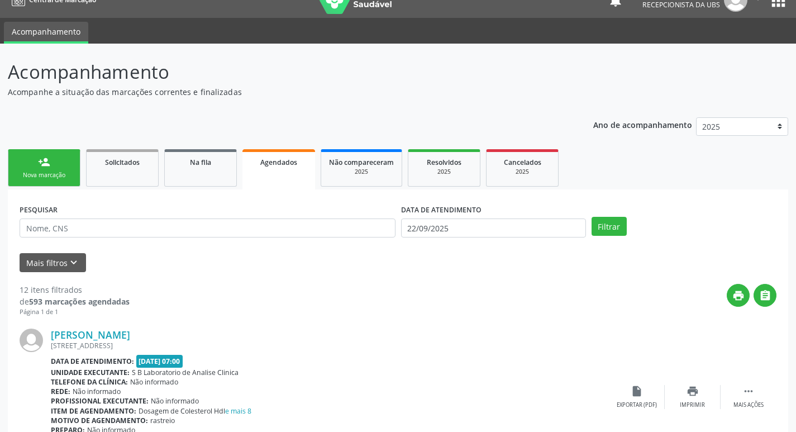
scroll to position [0, 0]
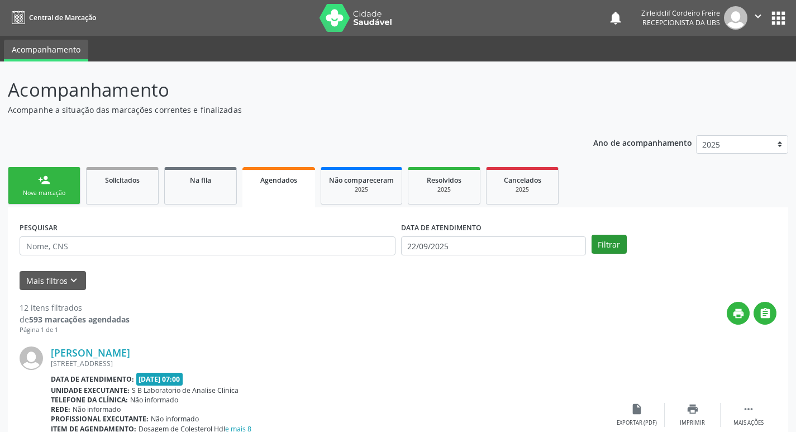
click at [612, 247] on button "Filtrar" at bounding box center [609, 244] width 35 height 19
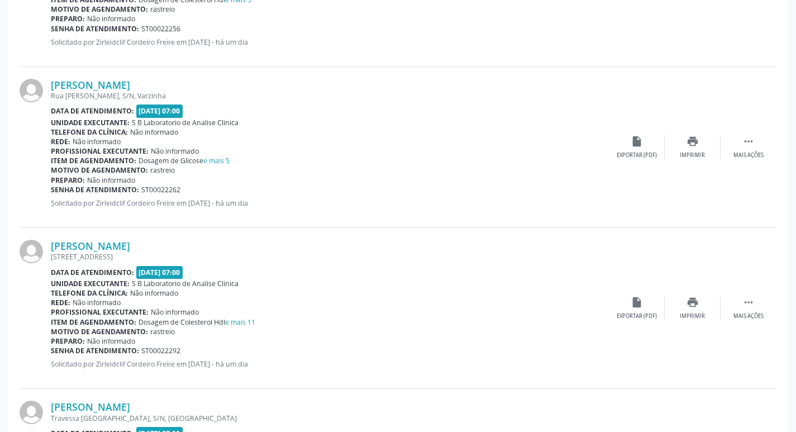
scroll to position [1397, 0]
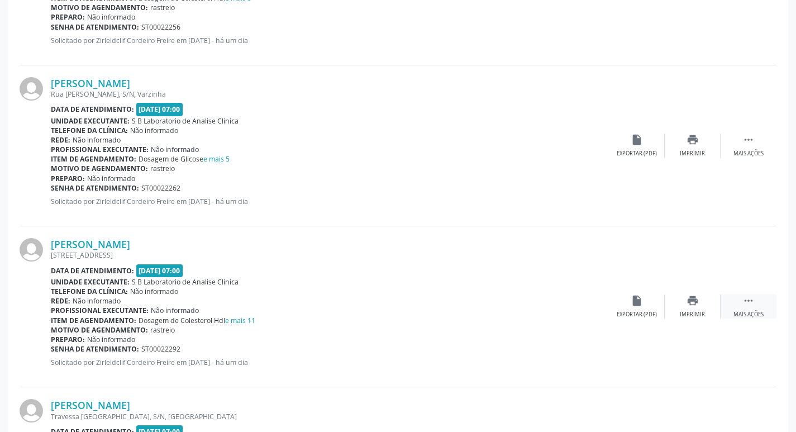
click at [752, 307] on icon "" at bounding box center [749, 301] width 12 height 12
click at [639, 307] on div "cancel Cancelar" at bounding box center [637, 307] width 56 height 24
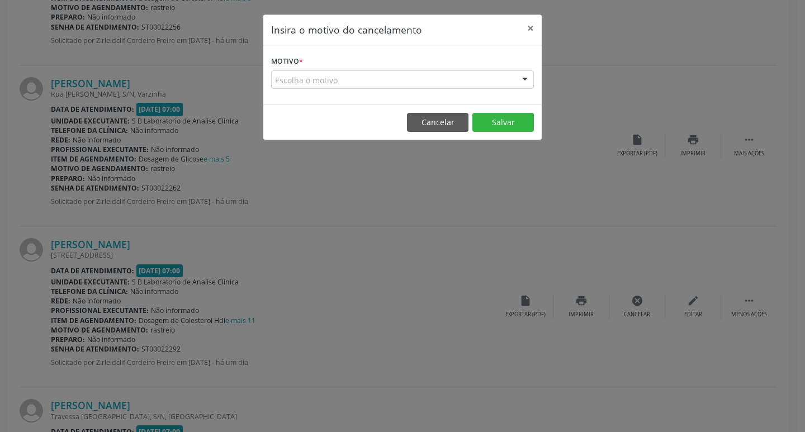
click at [293, 82] on div "Escolha o motivo" at bounding box center [402, 79] width 263 height 19
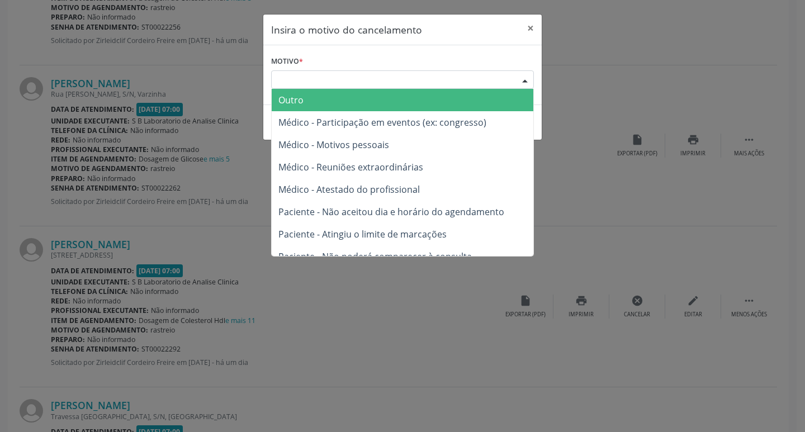
click at [298, 98] on span "Outro" at bounding box center [290, 100] width 25 height 12
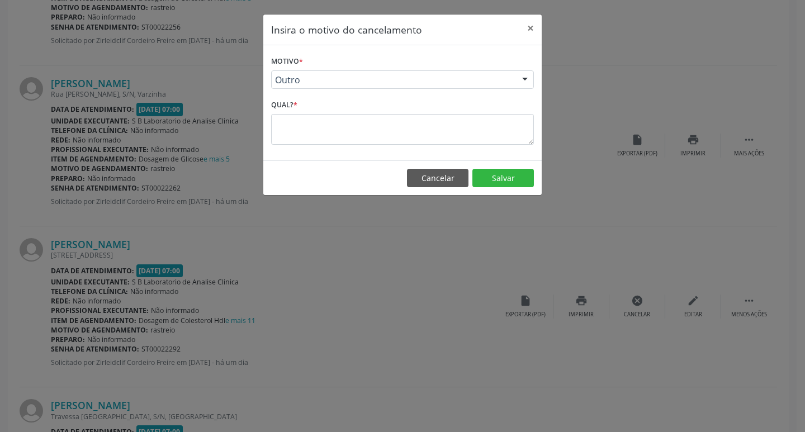
click at [278, 132] on textarea at bounding box center [402, 129] width 263 height 31
click at [446, 178] on button "Cancelar" at bounding box center [437, 178] width 61 height 19
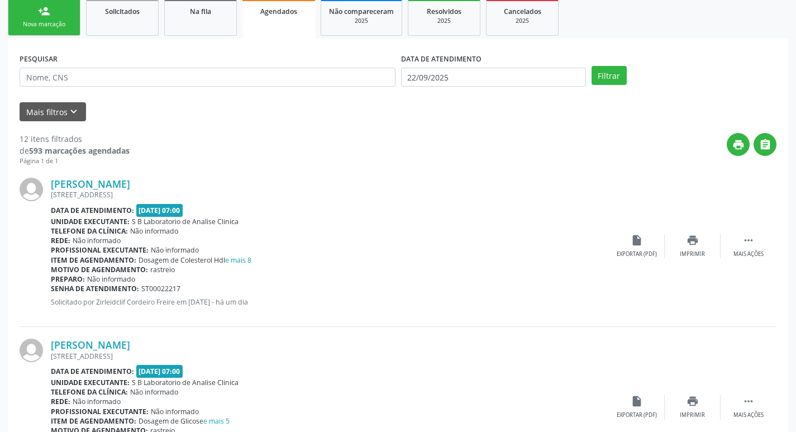
scroll to position [0, 0]
